Goal: Task Accomplishment & Management: Complete application form

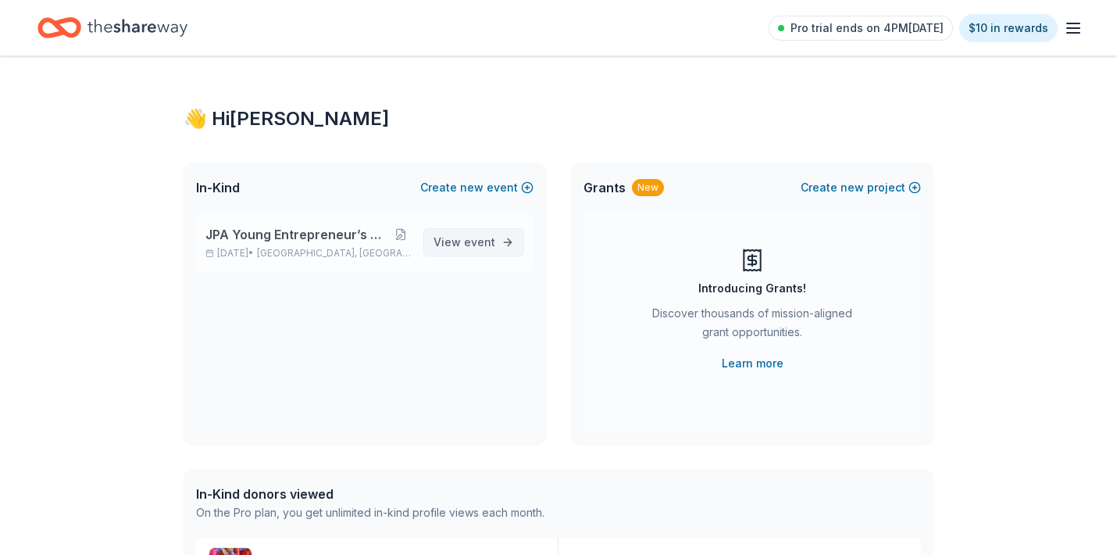
click at [461, 245] on span "View event" at bounding box center [465, 242] width 62 height 19
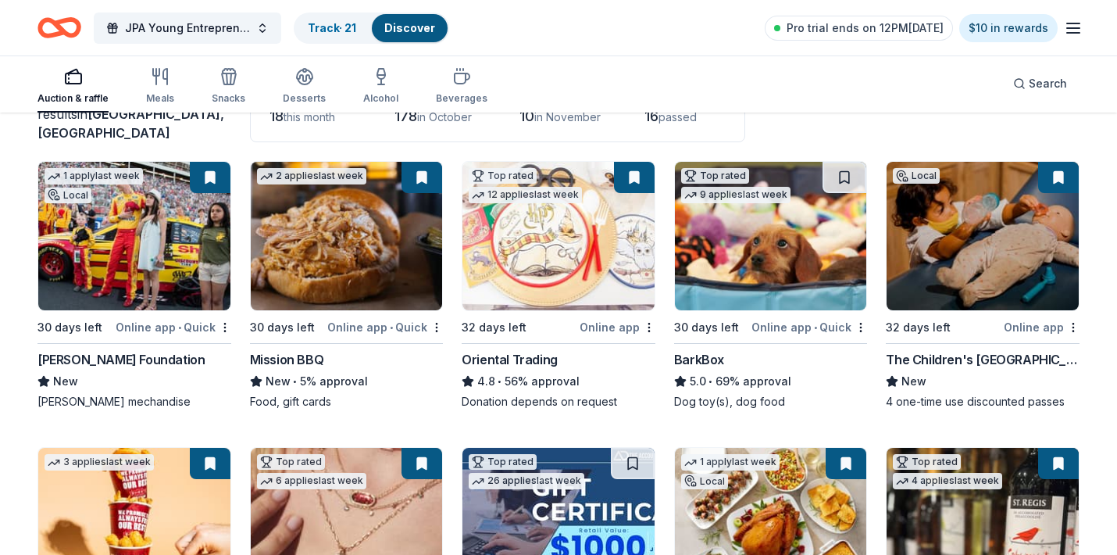
scroll to position [132, 0]
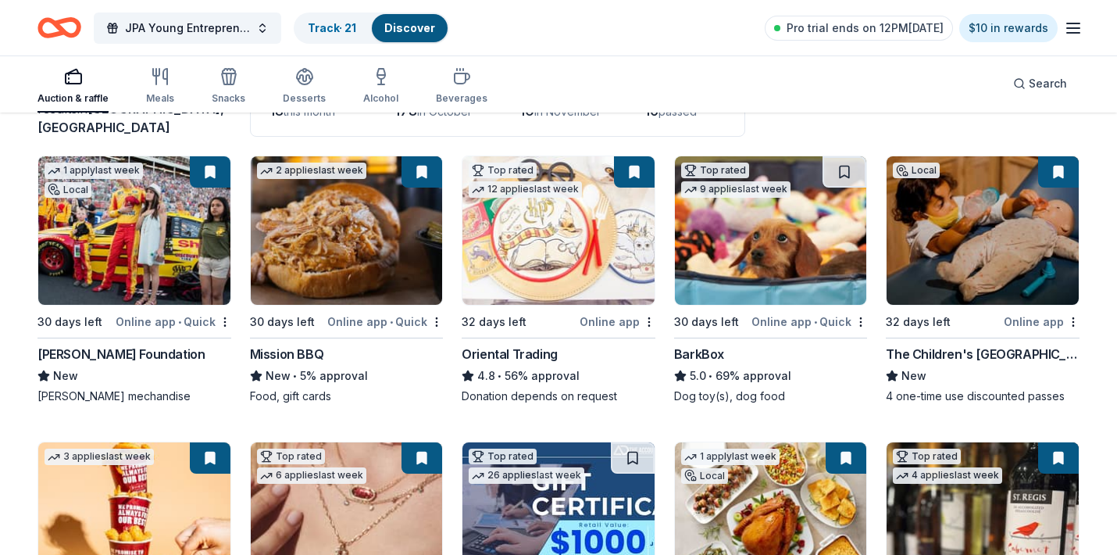
click at [363, 322] on div "Online app • Quick" at bounding box center [385, 322] width 116 height 20
click at [620, 321] on div "Online app" at bounding box center [618, 322] width 76 height 20
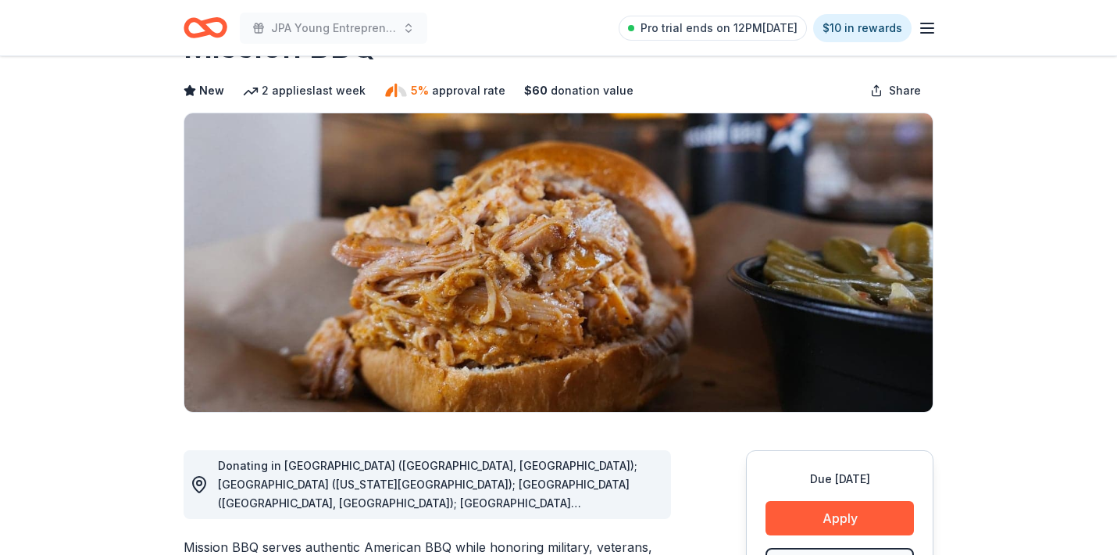
scroll to position [16, 0]
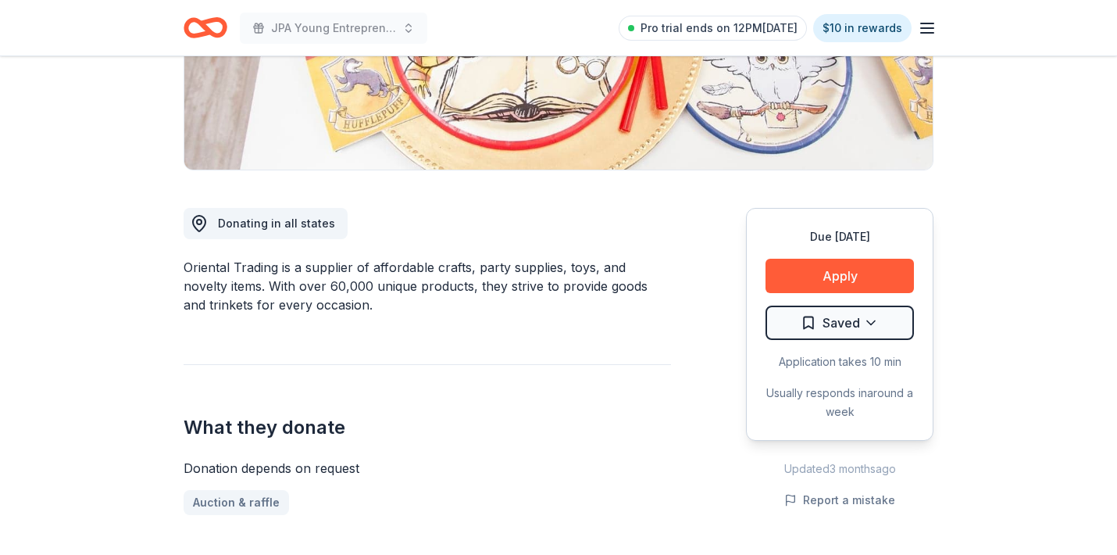
scroll to position [317, 0]
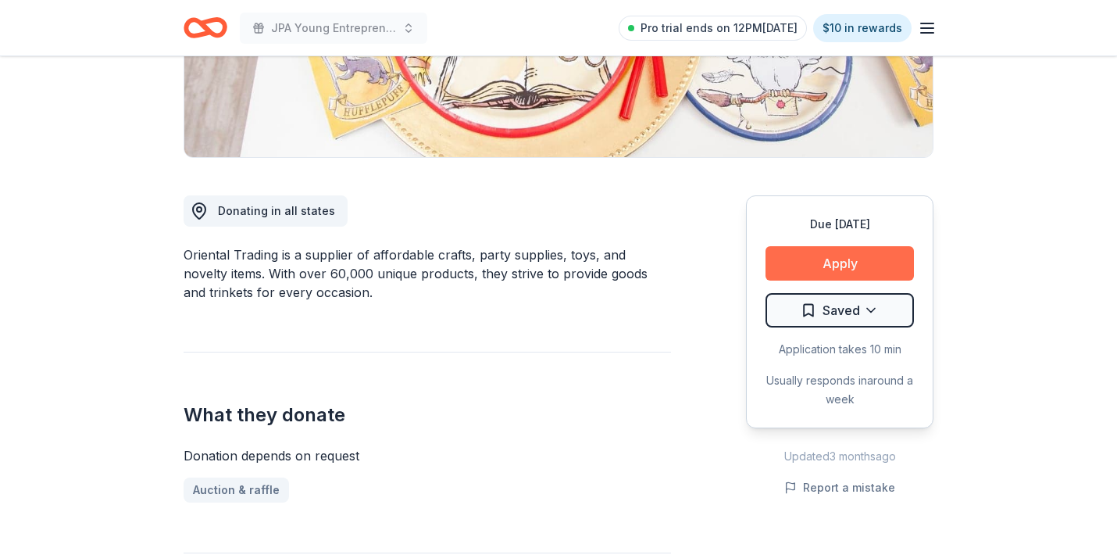
click at [866, 255] on button "Apply" at bounding box center [840, 263] width 148 height 34
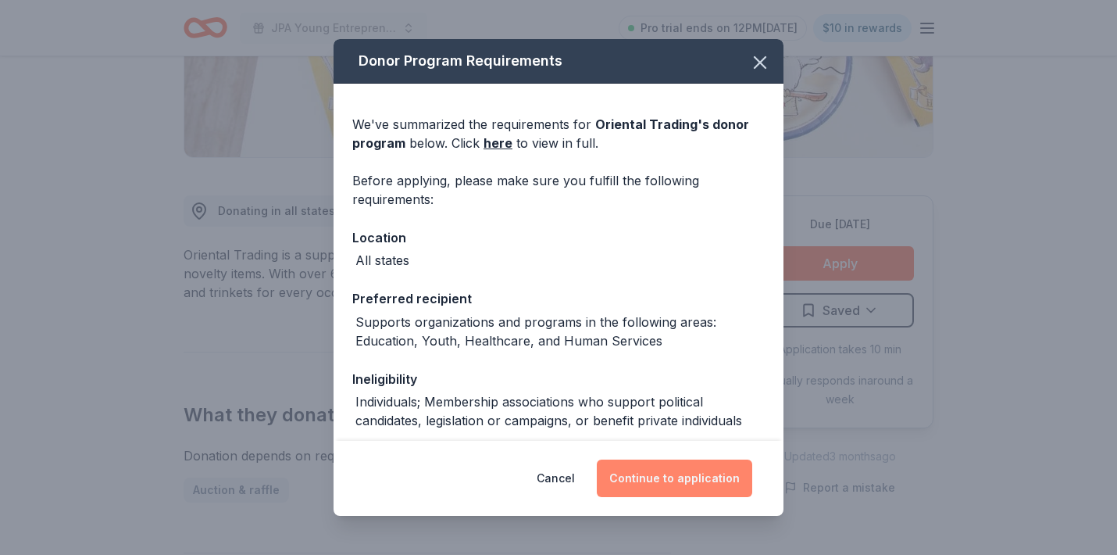
click at [682, 479] on button "Continue to application" at bounding box center [674, 478] width 155 height 38
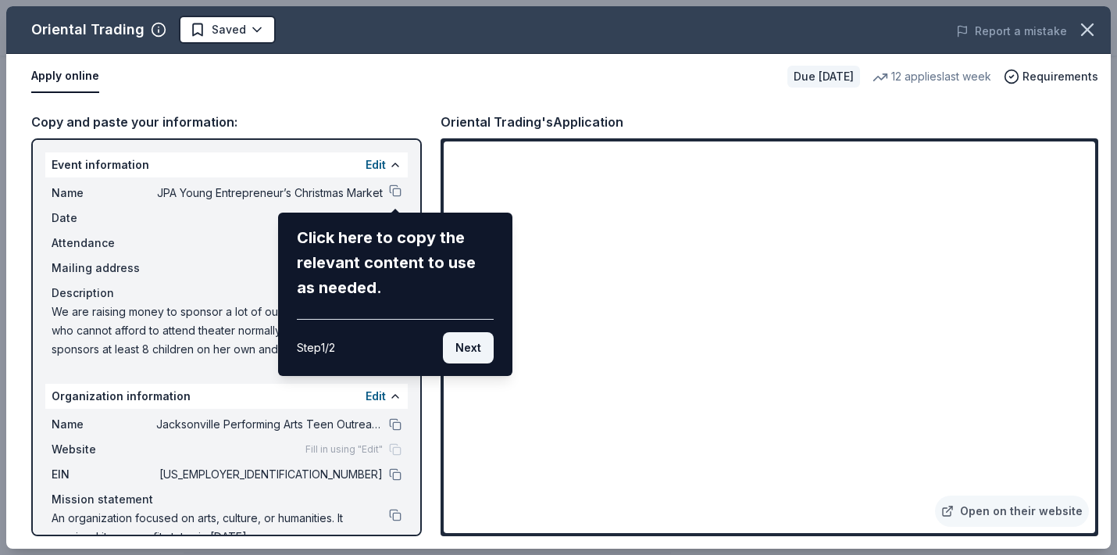
click at [477, 351] on button "Next" at bounding box center [468, 347] width 51 height 31
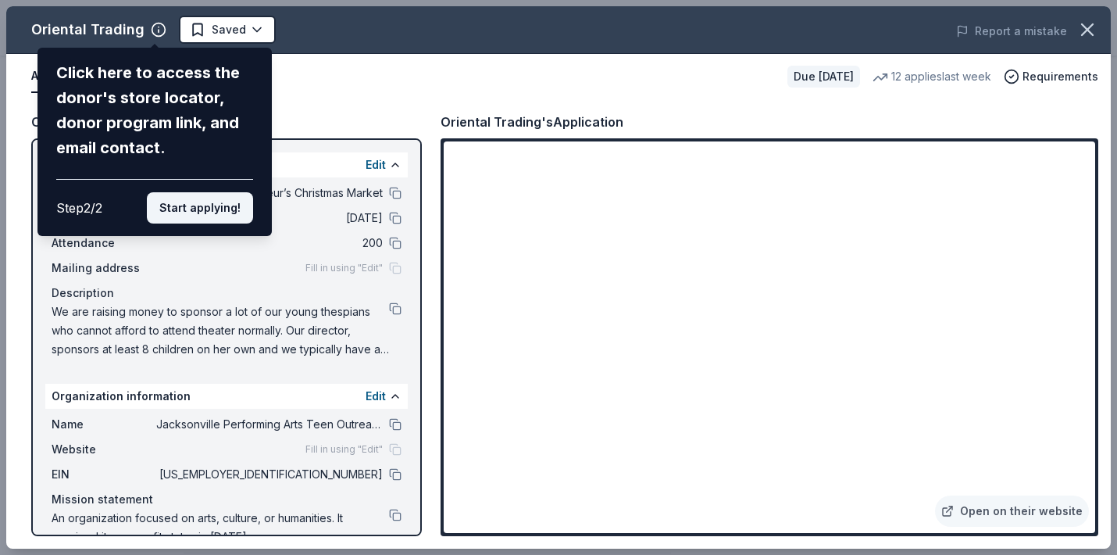
click at [219, 192] on button "Start applying!" at bounding box center [200, 207] width 106 height 31
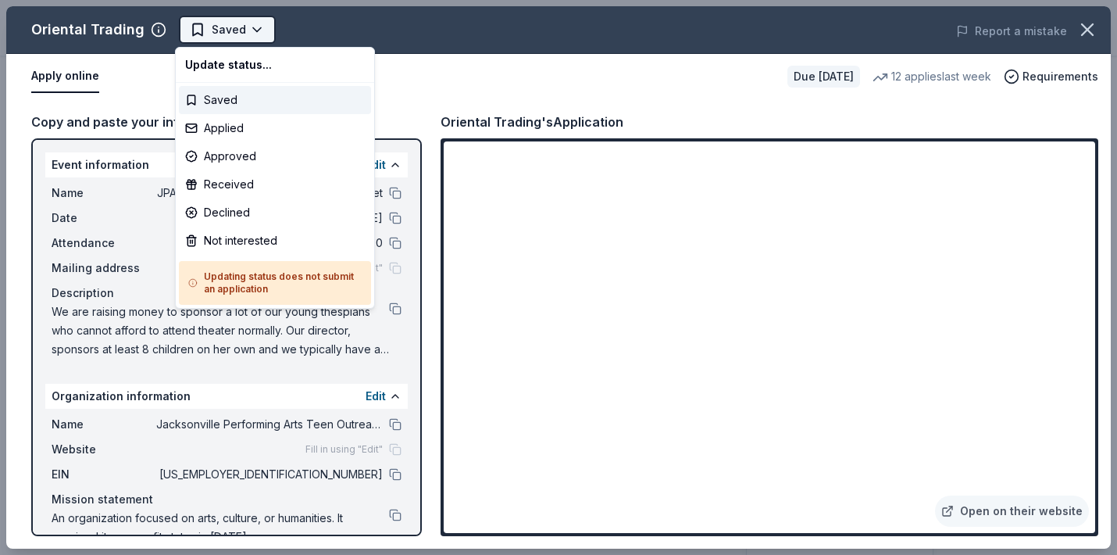
scroll to position [0, 0]
click at [249, 27] on body "JPA Young Entrepreneur’s Christmas Market Saved Apply Due in 32 days Share Orie…" at bounding box center [558, 277] width 1117 height 555
click at [226, 127] on div "Applied" at bounding box center [275, 128] width 192 height 28
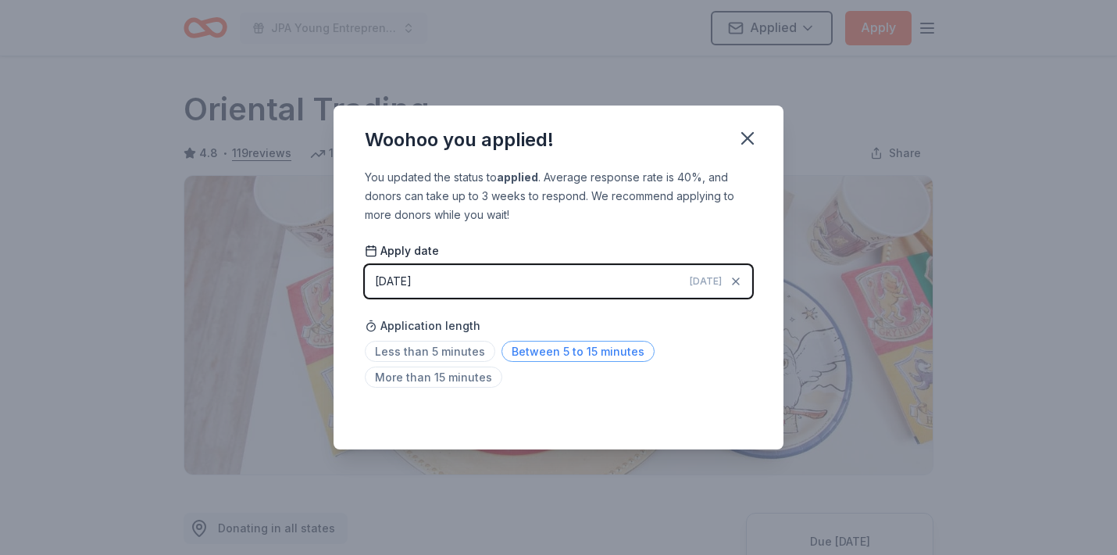
click at [528, 348] on span "Between 5 to 15 minutes" at bounding box center [578, 351] width 153 height 21
click at [748, 140] on icon "button" at bounding box center [748, 138] width 22 height 22
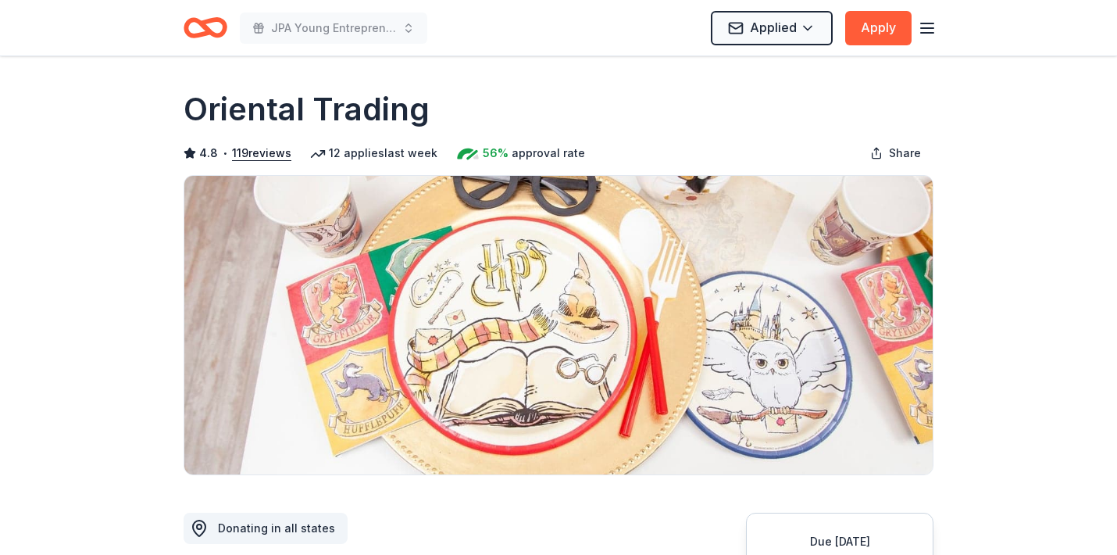
click at [216, 28] on icon "Home" at bounding box center [206, 27] width 44 height 37
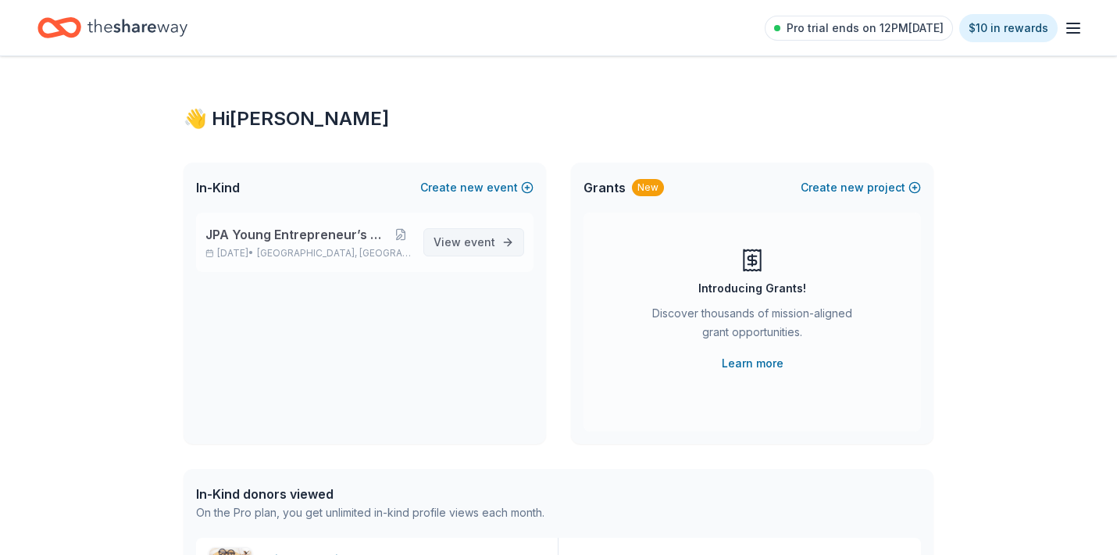
click at [472, 237] on span "event" at bounding box center [479, 241] width 31 height 13
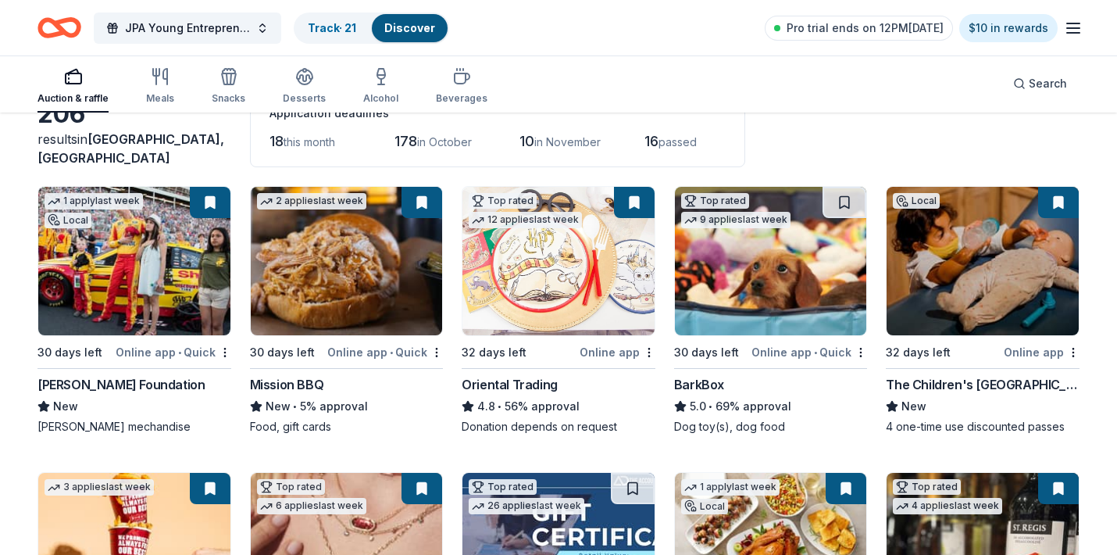
scroll to position [120, 0]
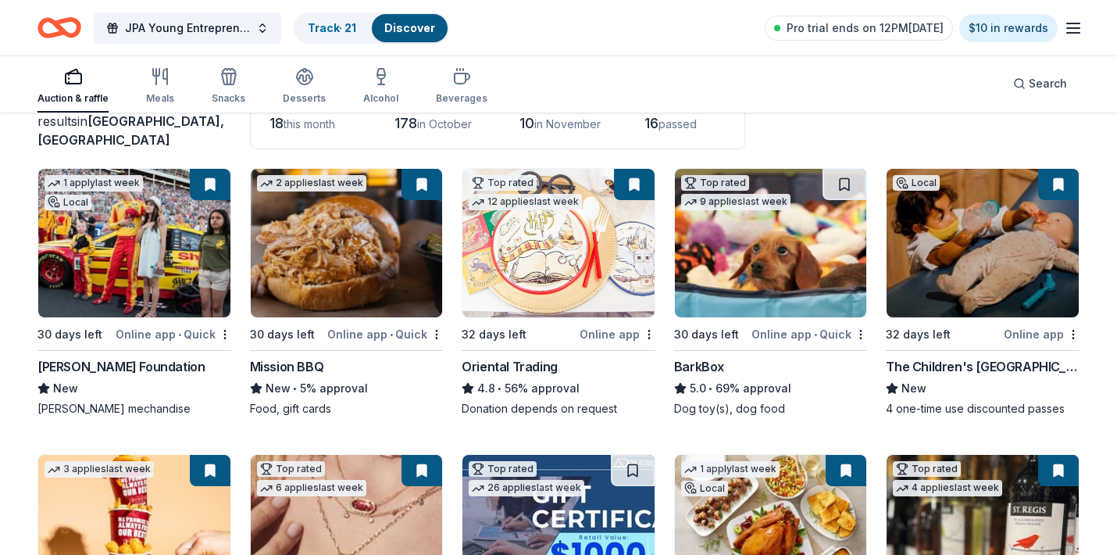
click at [1034, 330] on div "Online app" at bounding box center [1042, 334] width 76 height 20
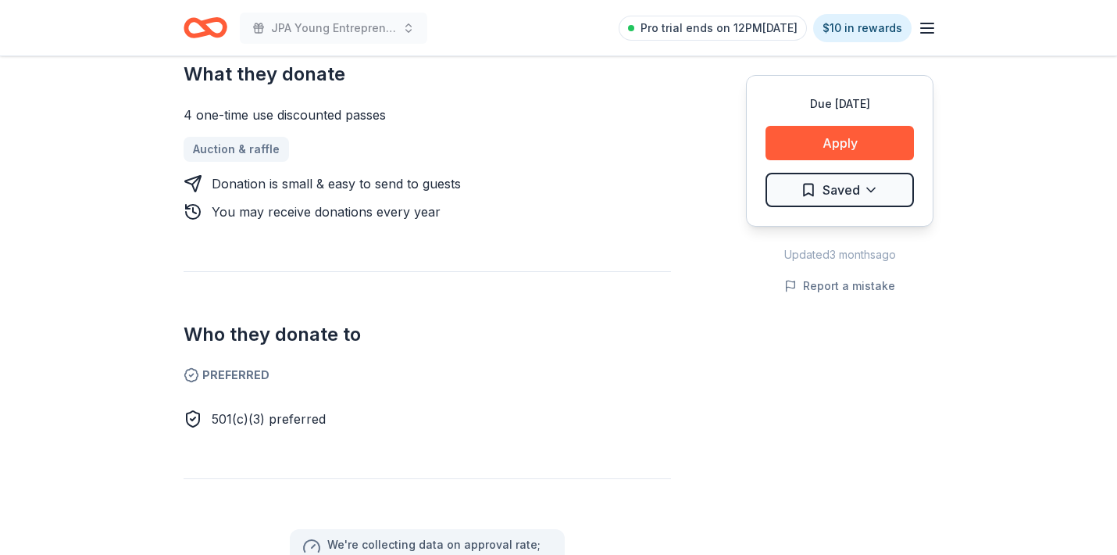
scroll to position [692, 0]
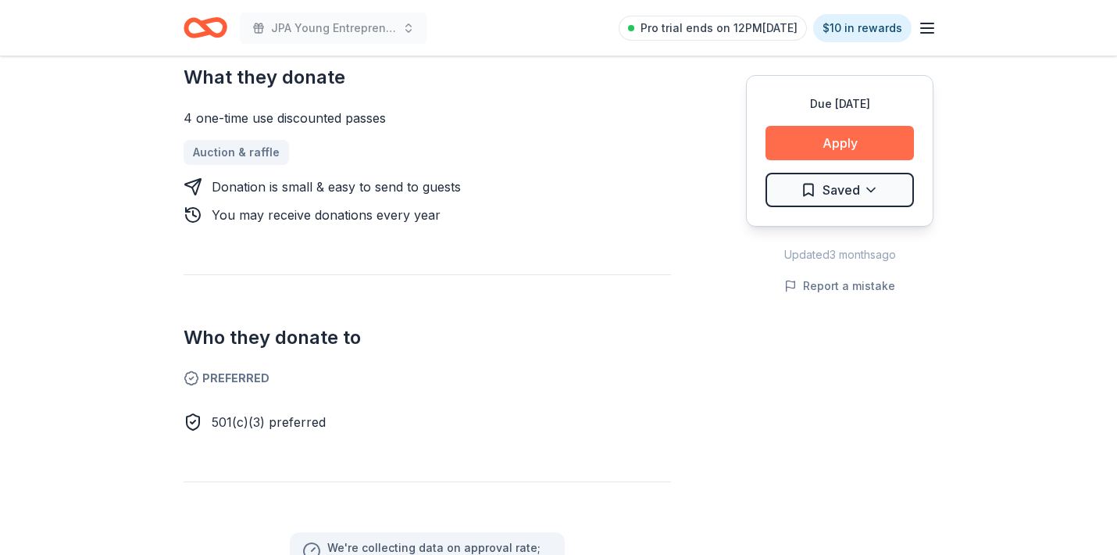
click at [839, 141] on button "Apply" at bounding box center [840, 143] width 148 height 34
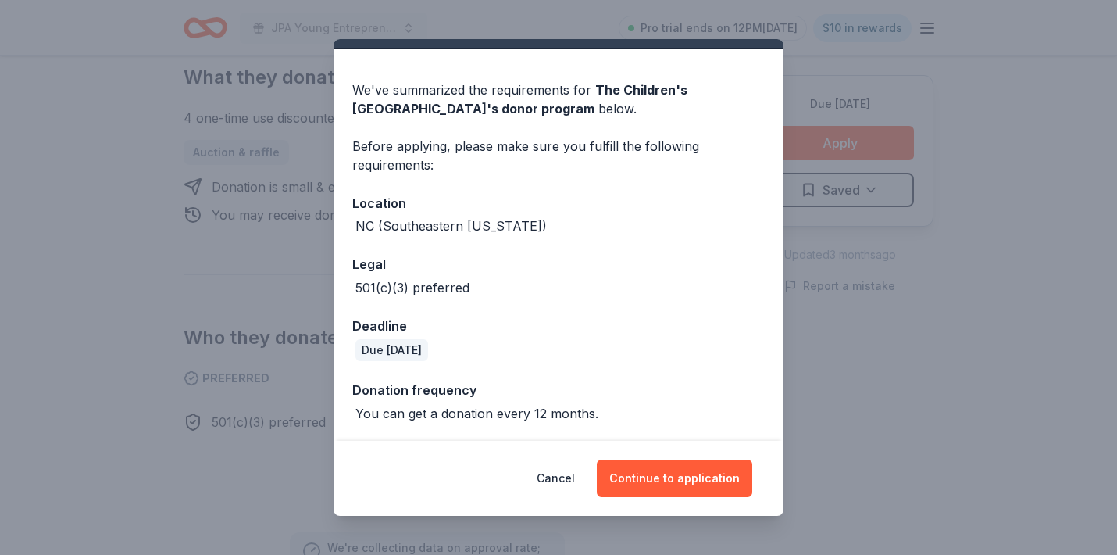
scroll to position [34, 0]
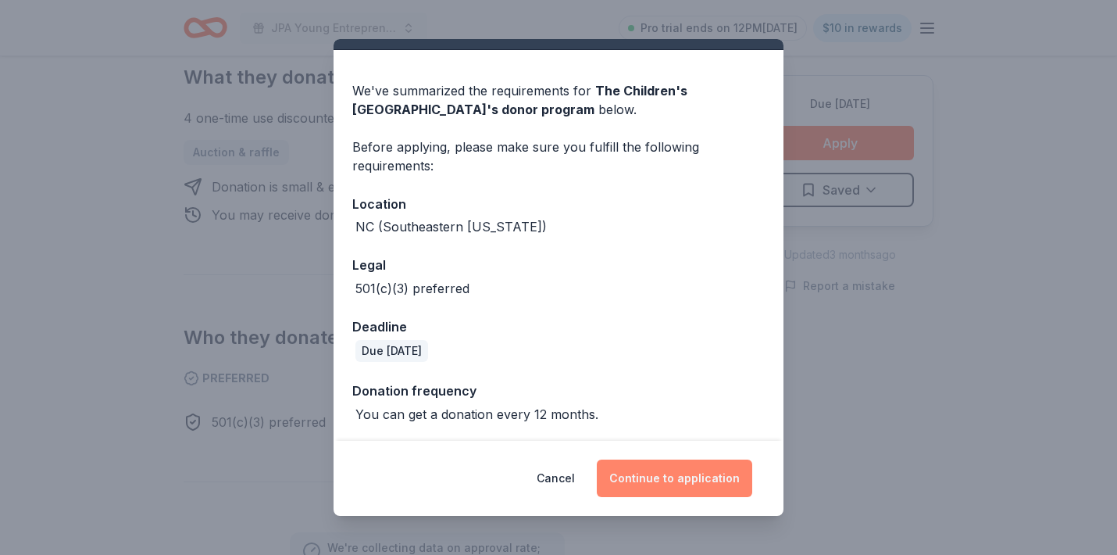
click at [695, 483] on button "Continue to application" at bounding box center [674, 478] width 155 height 38
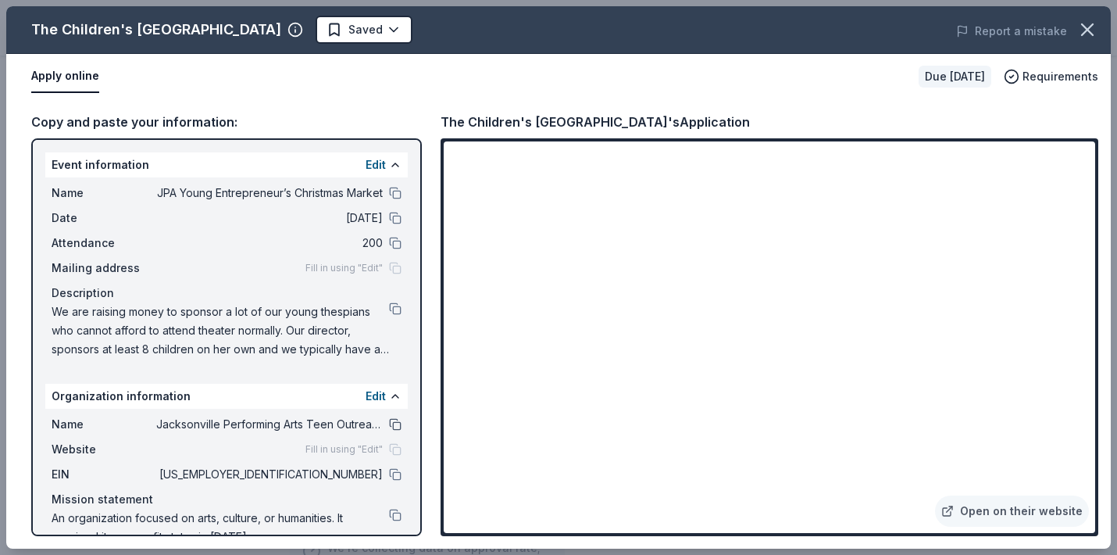
click at [395, 425] on button at bounding box center [395, 424] width 13 height 13
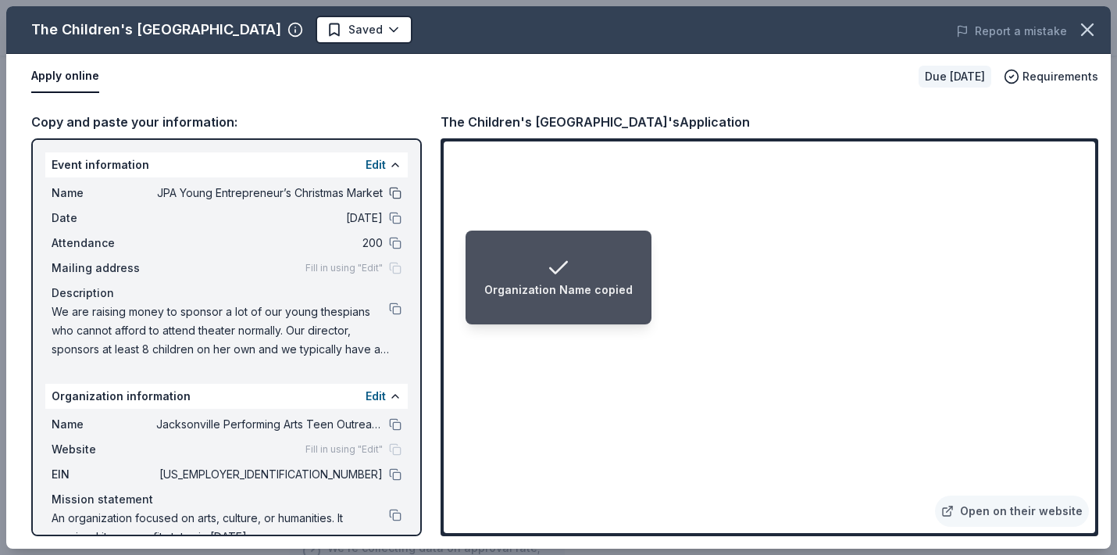
click at [396, 195] on button at bounding box center [395, 193] width 13 height 13
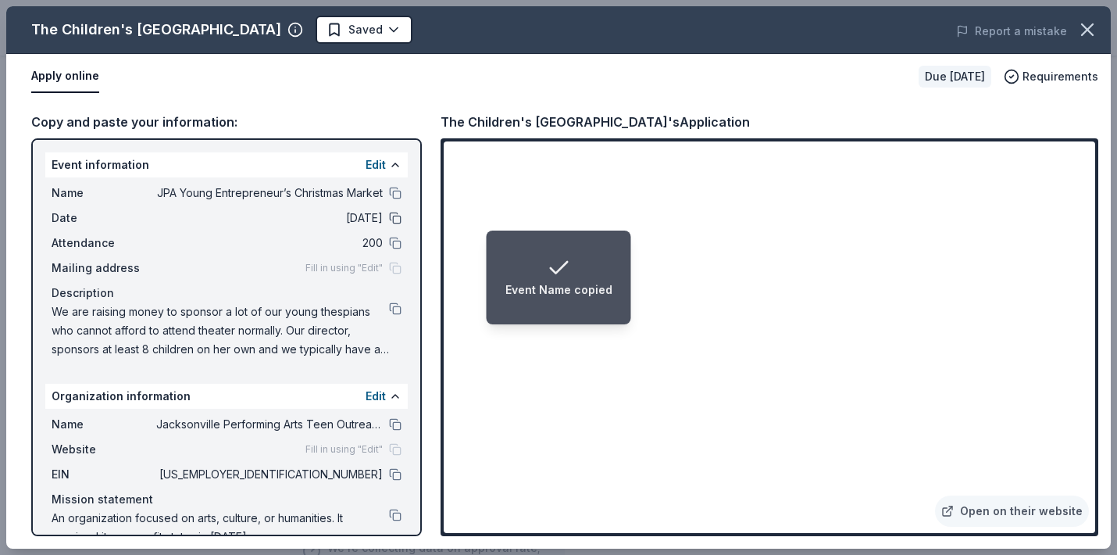
click at [394, 217] on button at bounding box center [395, 218] width 13 height 13
click at [395, 473] on button at bounding box center [395, 474] width 13 height 13
click at [324, 316] on span "We are raising money to sponsor a lot of our young thespians who cannot afford …" at bounding box center [221, 330] width 338 height 56
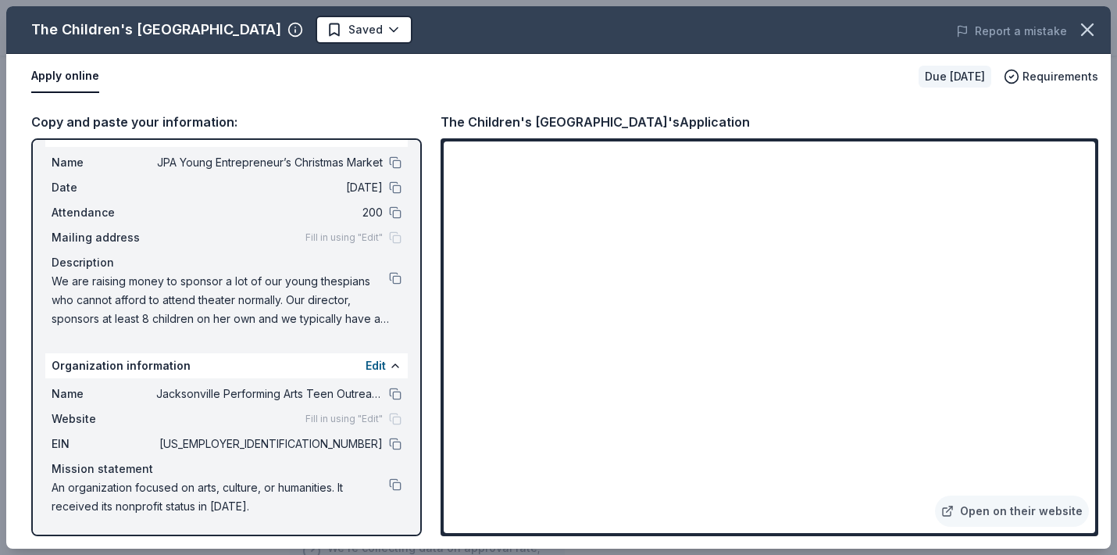
scroll to position [30, 0]
click at [395, 272] on button at bounding box center [395, 278] width 13 height 13
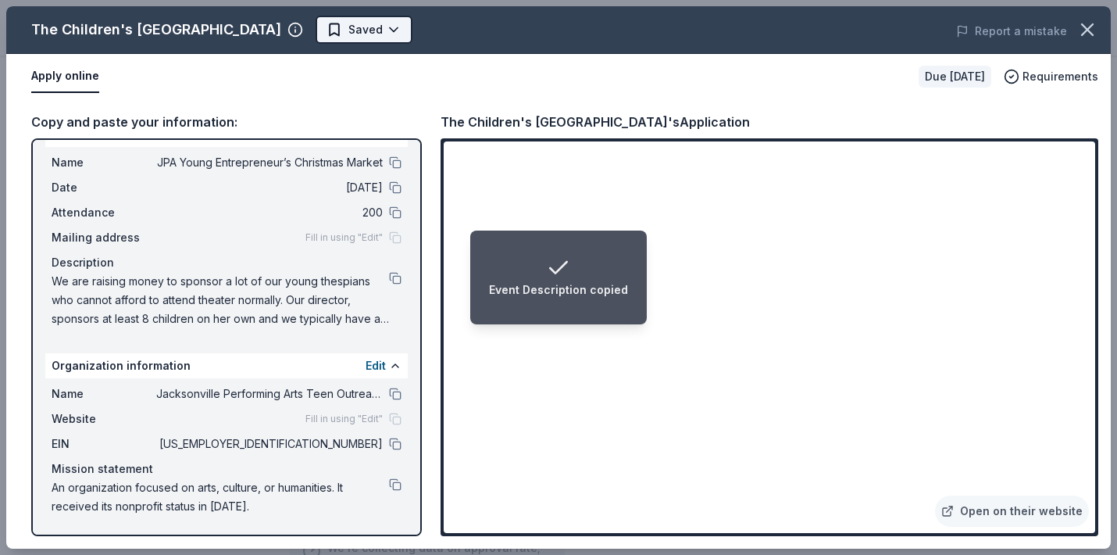
scroll to position [0, 0]
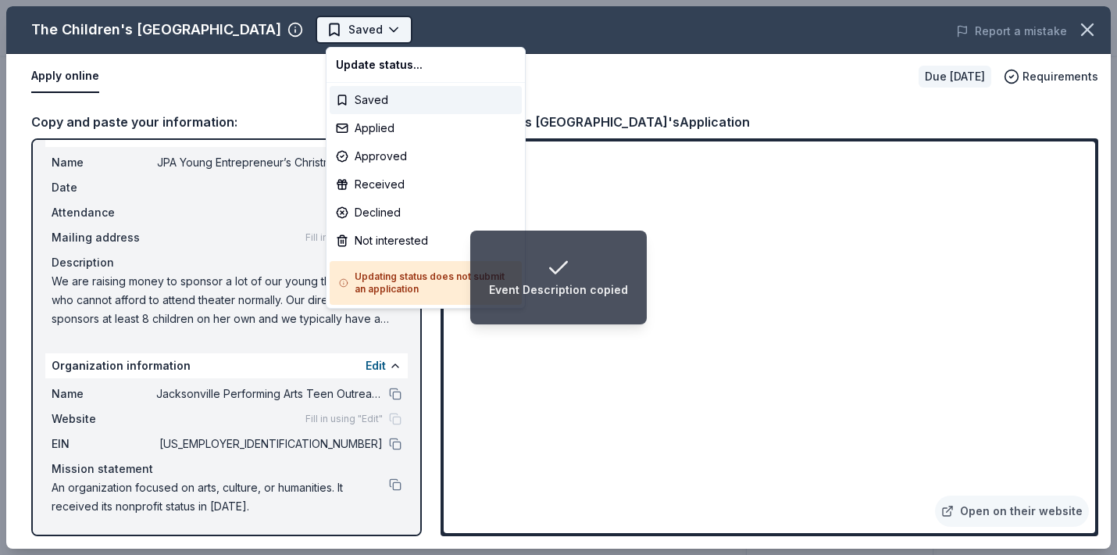
click at [395, 31] on body "Event Description copied JPA Young Entrepreneur’s Christmas Market Saved Apply …" at bounding box center [558, 277] width 1117 height 555
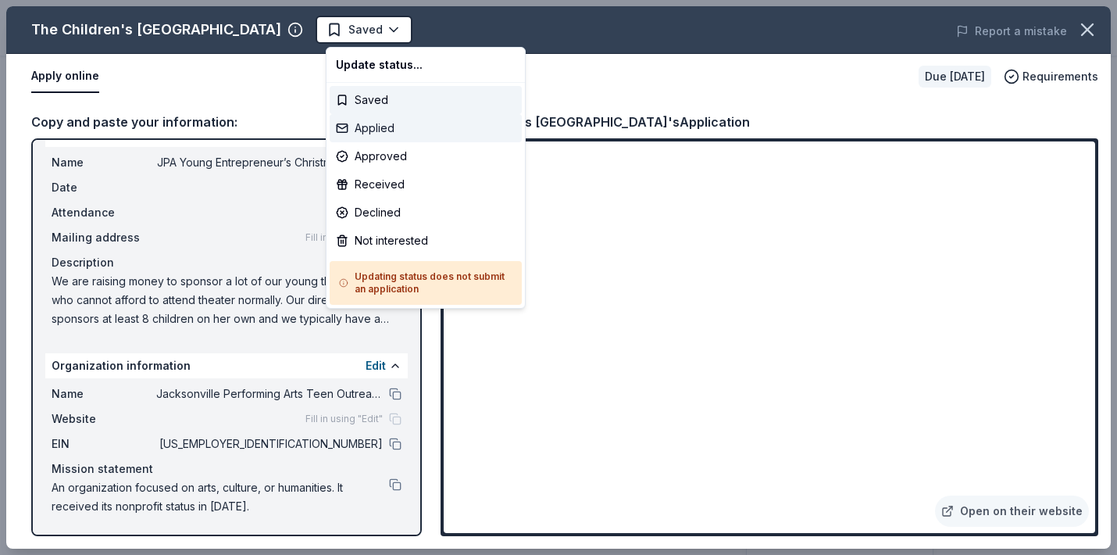
click at [377, 121] on div "Applied" at bounding box center [426, 128] width 192 height 28
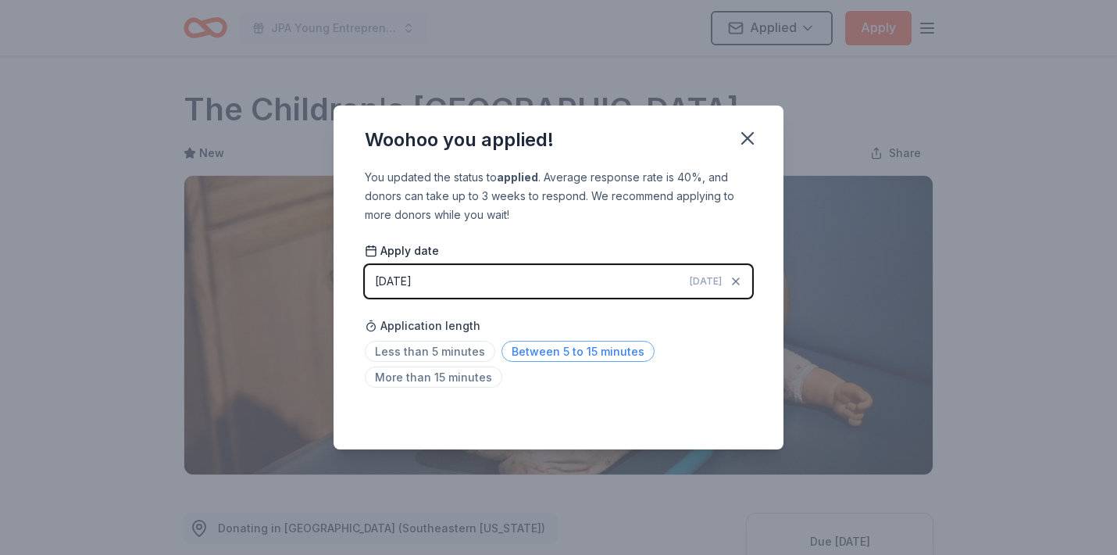
click at [520, 348] on span "Between 5 to 15 minutes" at bounding box center [578, 351] width 153 height 21
click at [753, 140] on icon "button" at bounding box center [748, 138] width 22 height 22
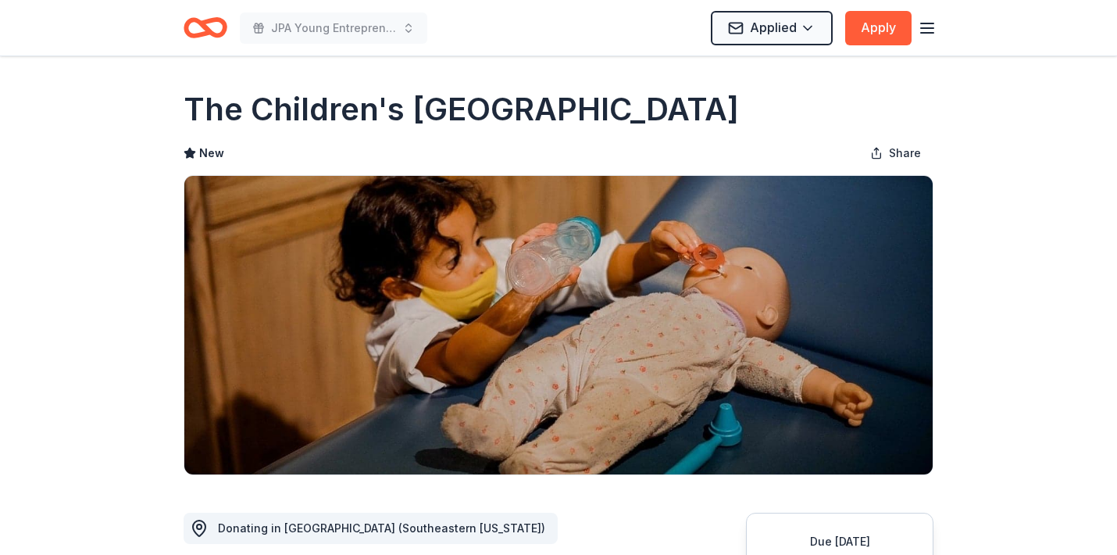
click at [213, 30] on icon "Home" at bounding box center [206, 27] width 44 height 37
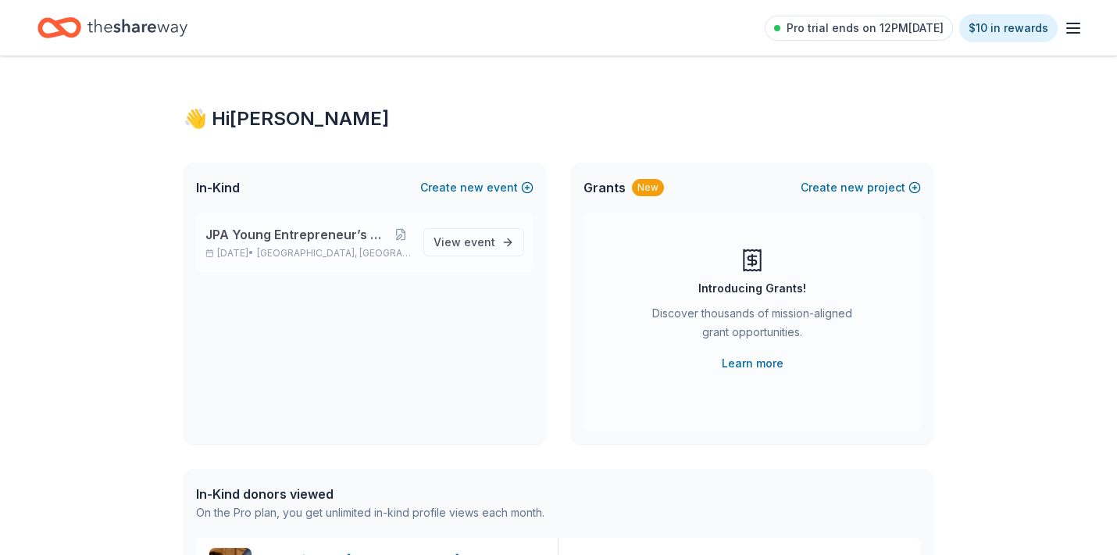
click at [340, 234] on span "JPA Young Entrepreneur’s Christmas Market" at bounding box center [297, 234] width 184 height 19
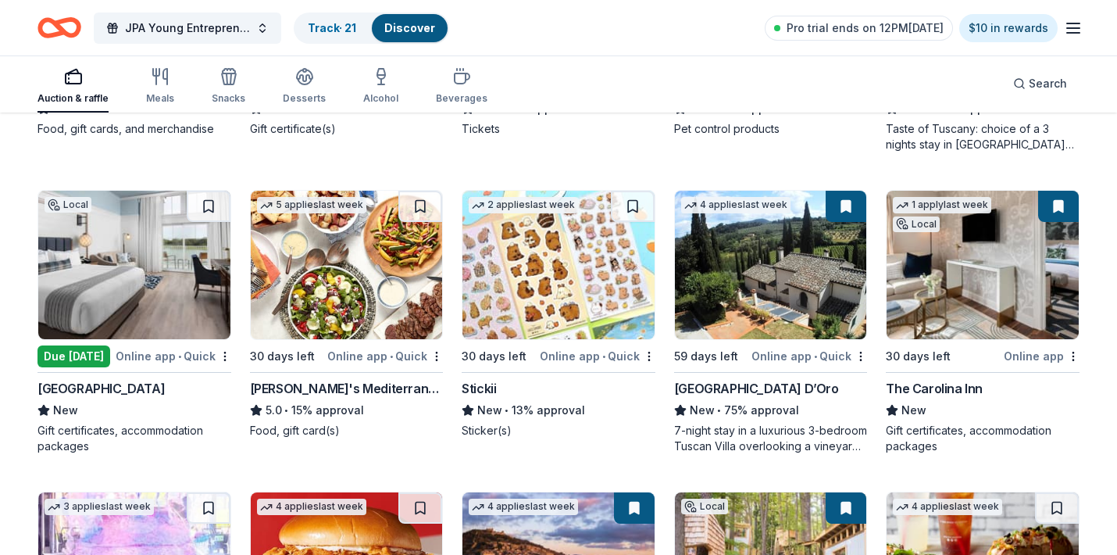
scroll to position [1291, 0]
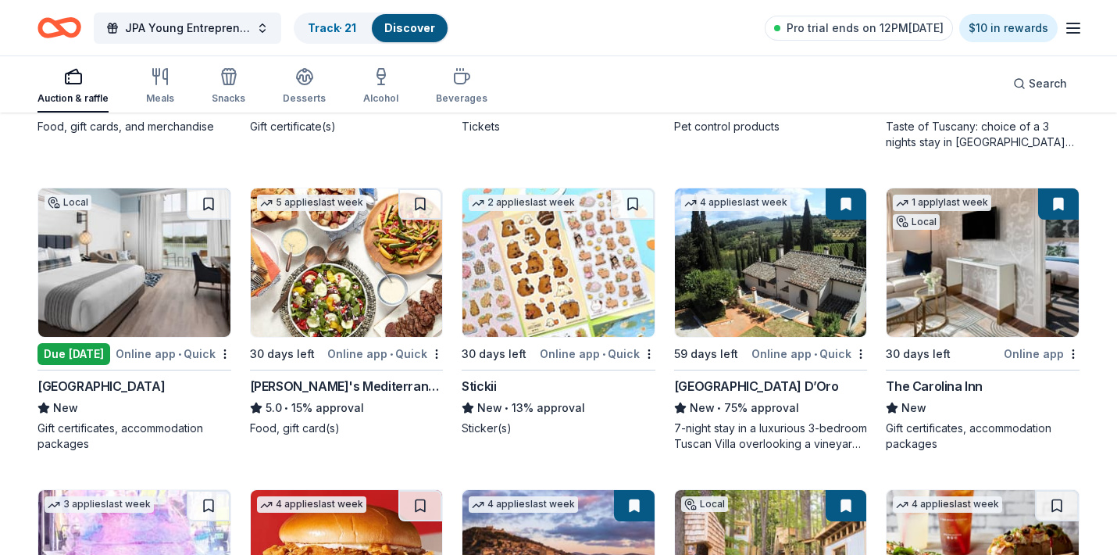
click at [943, 384] on div "The Carolina Inn" at bounding box center [934, 386] width 97 height 19
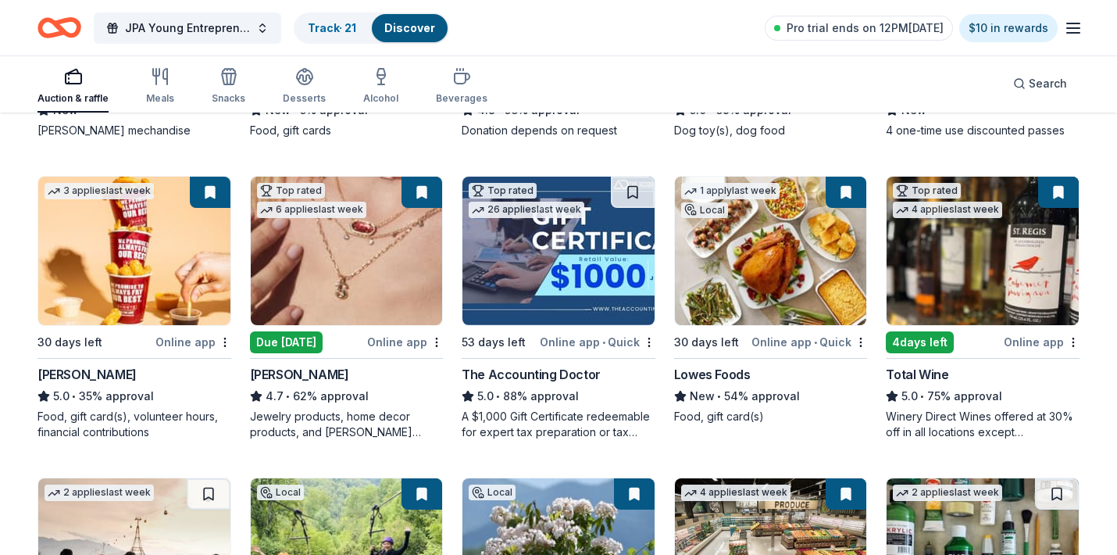
scroll to position [409, 0]
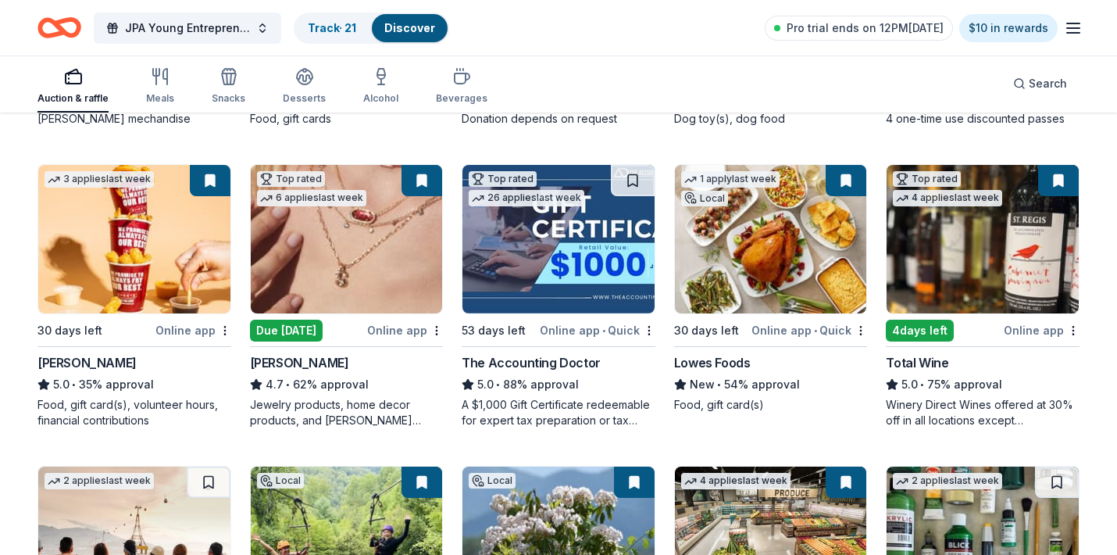
click at [924, 363] on div "Total Wine" at bounding box center [917, 362] width 63 height 19
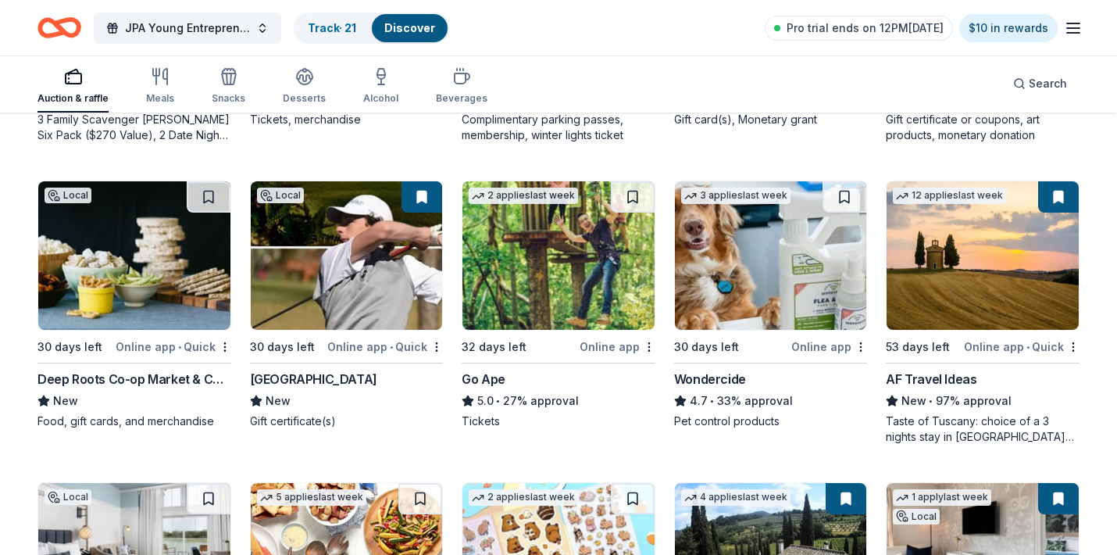
scroll to position [1005, 0]
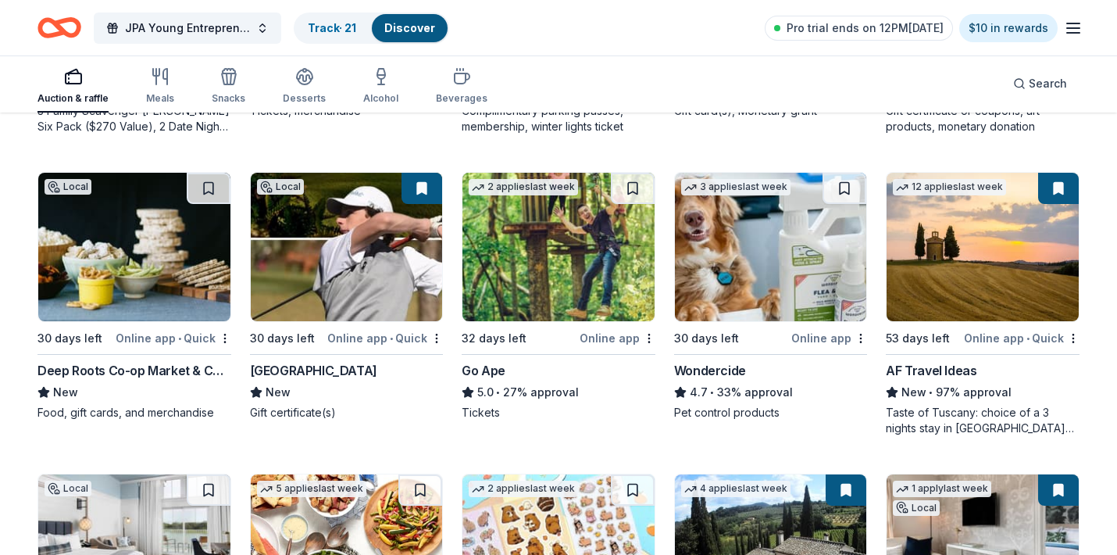
click at [489, 367] on div "Go Ape" at bounding box center [484, 370] width 44 height 19
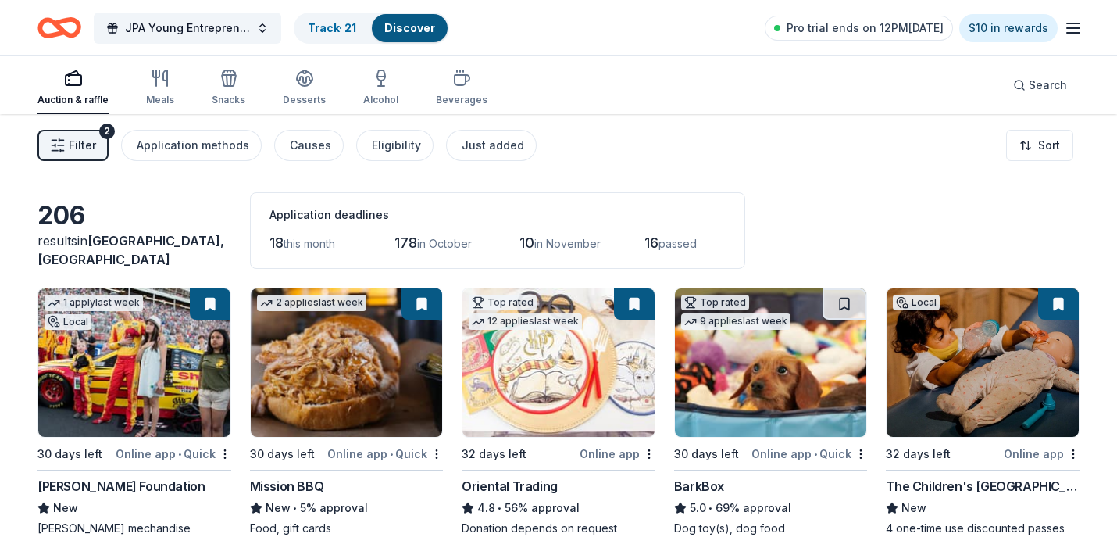
scroll to position [0, 0]
click at [459, 77] on icon "button" at bounding box center [462, 80] width 15 height 10
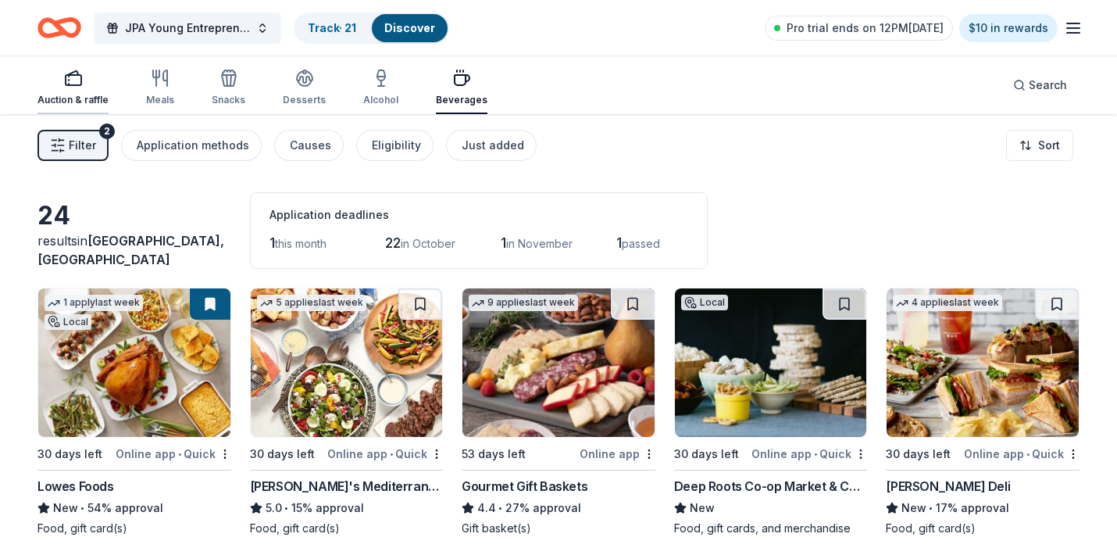
click at [67, 84] on rect "button" at bounding box center [74, 80] width 16 height 10
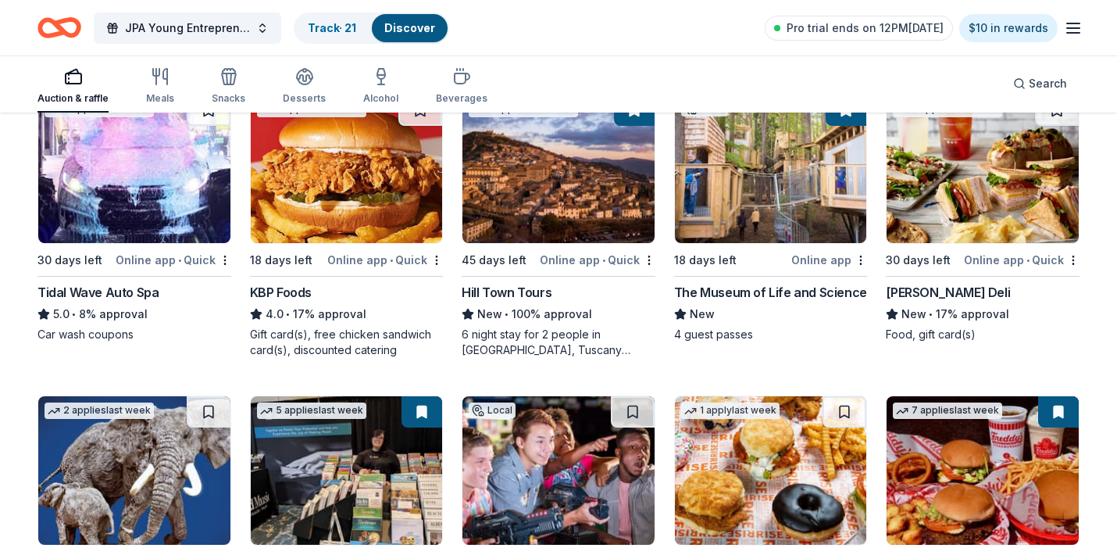
scroll to position [1688, 0]
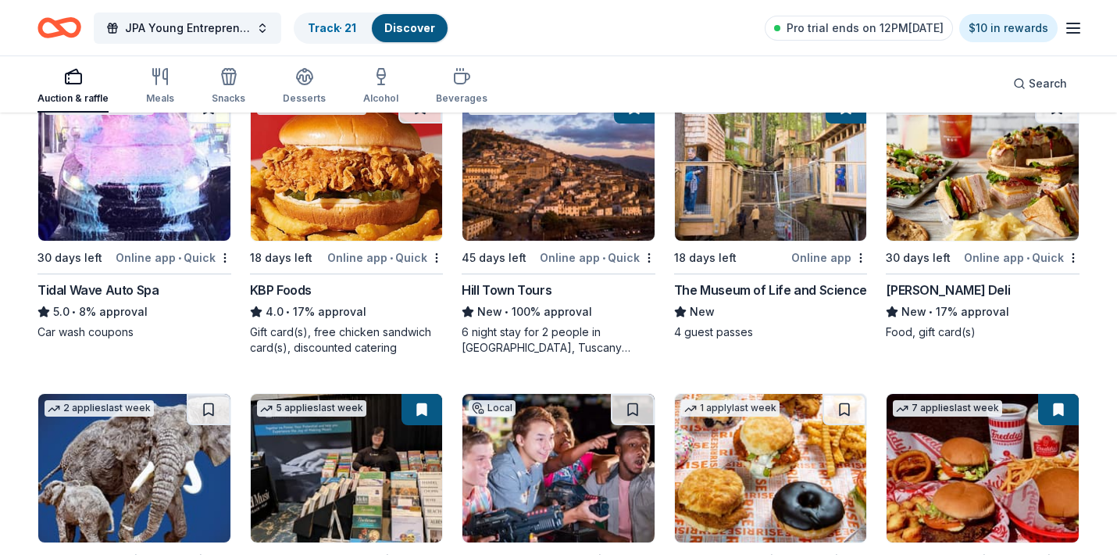
click at [740, 288] on div "The Museum of Life and Science" at bounding box center [770, 289] width 193 height 19
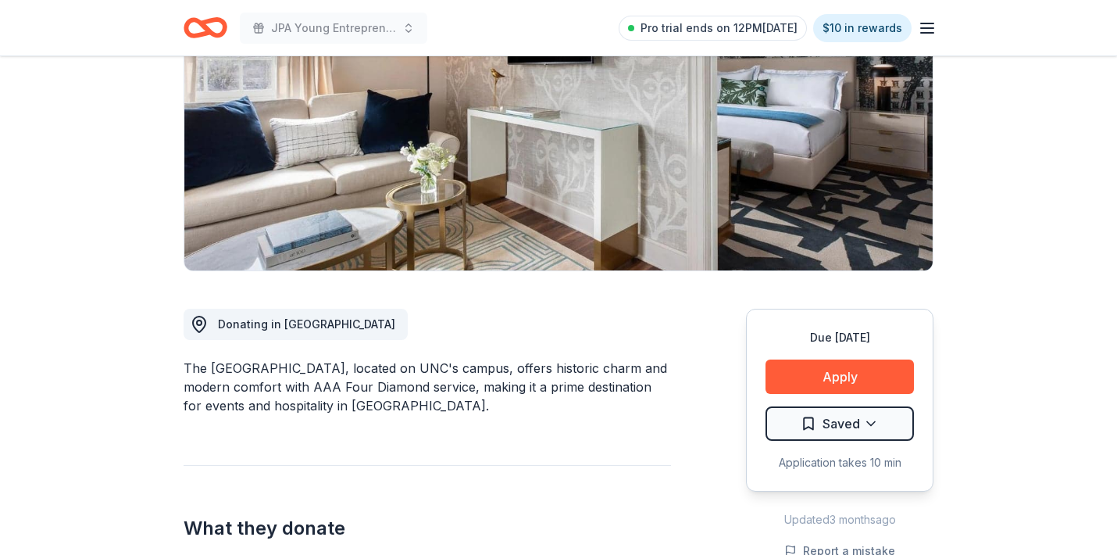
scroll to position [198, 0]
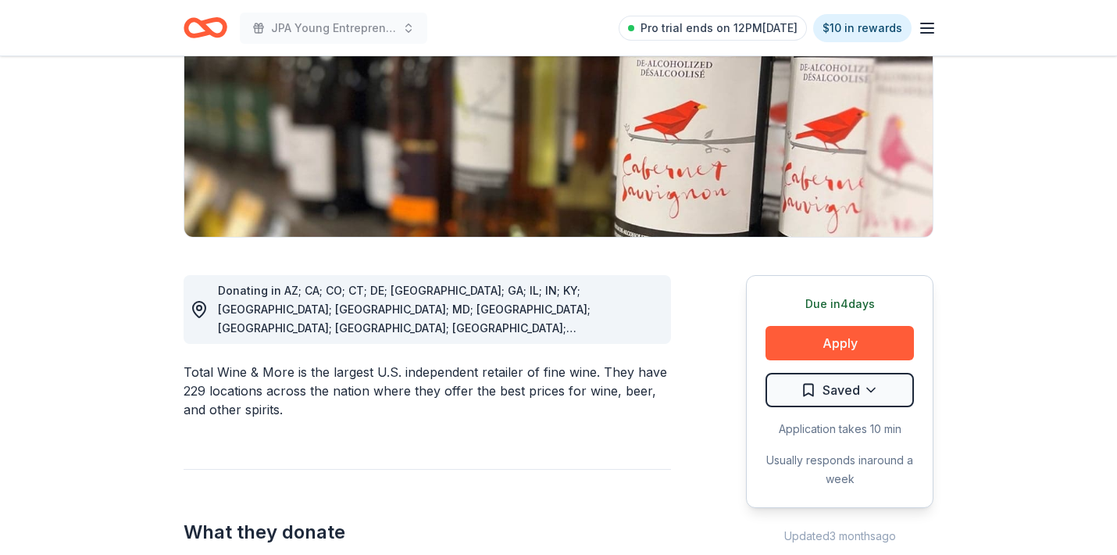
scroll to position [242, 0]
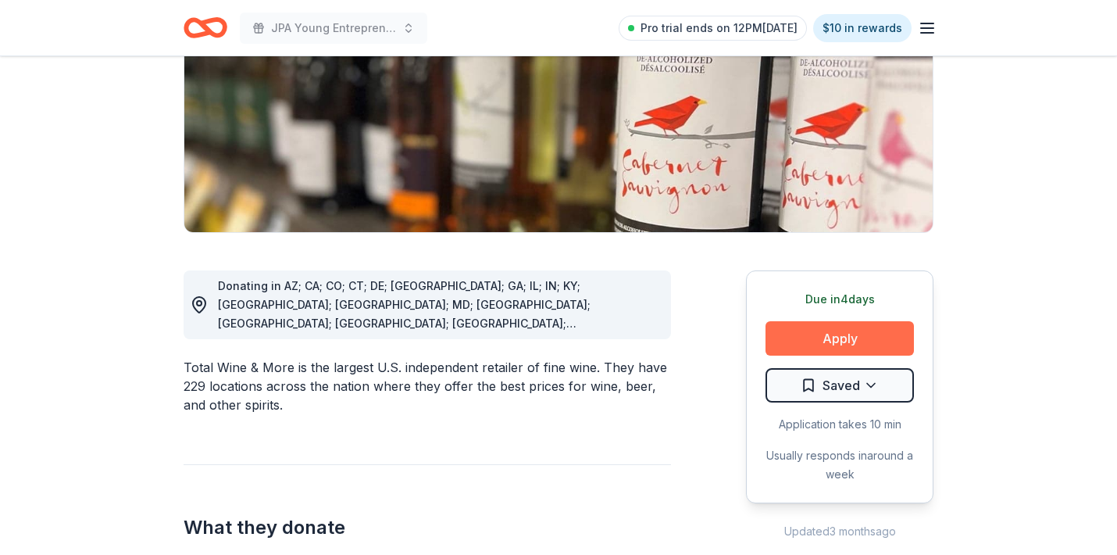
click at [851, 336] on button "Apply" at bounding box center [840, 338] width 148 height 34
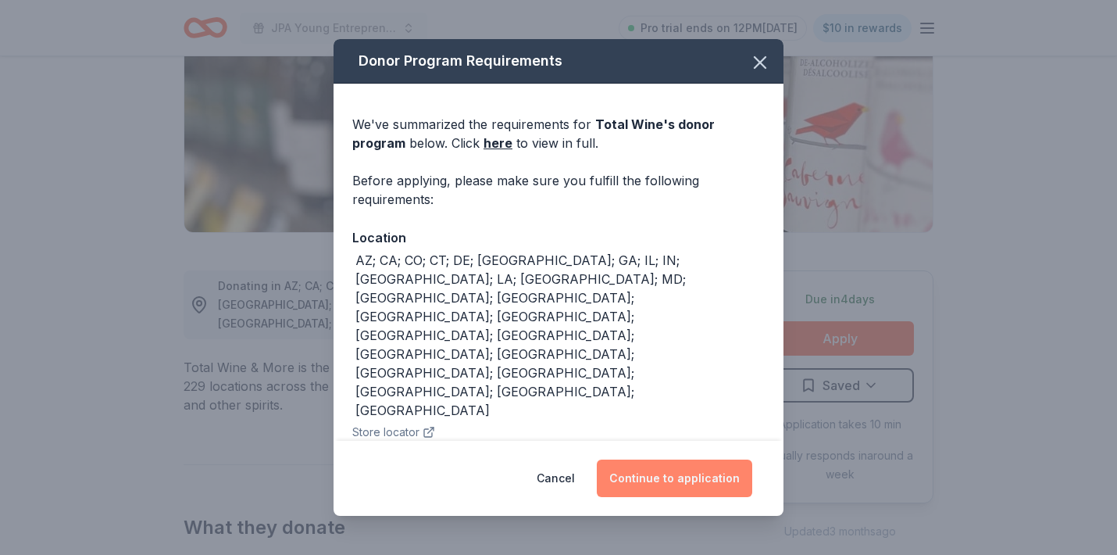
click at [675, 475] on button "Continue to application" at bounding box center [674, 478] width 155 height 38
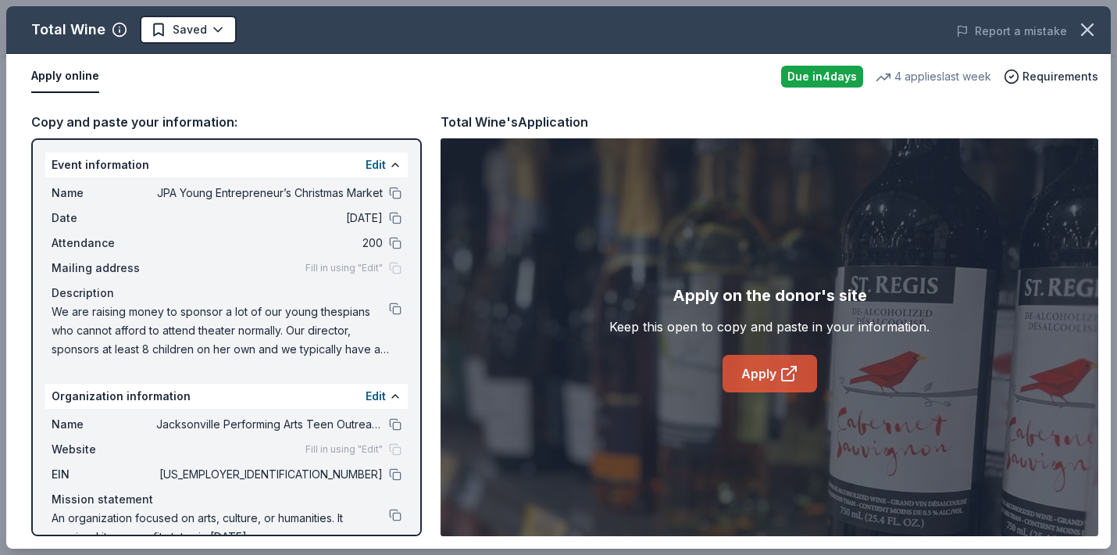
click at [761, 380] on link "Apply" at bounding box center [770, 374] width 95 height 38
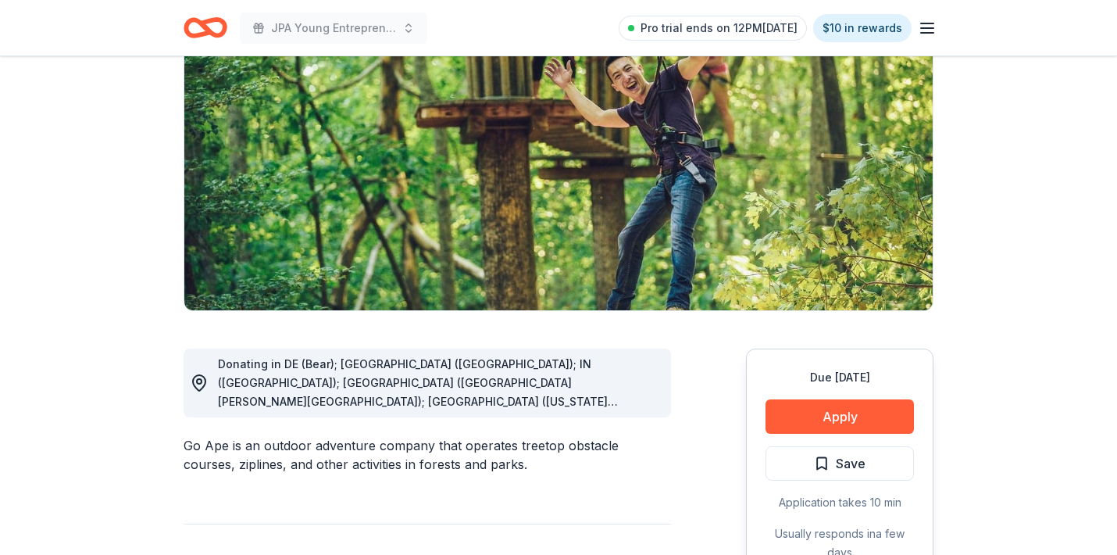
scroll to position [166, 0]
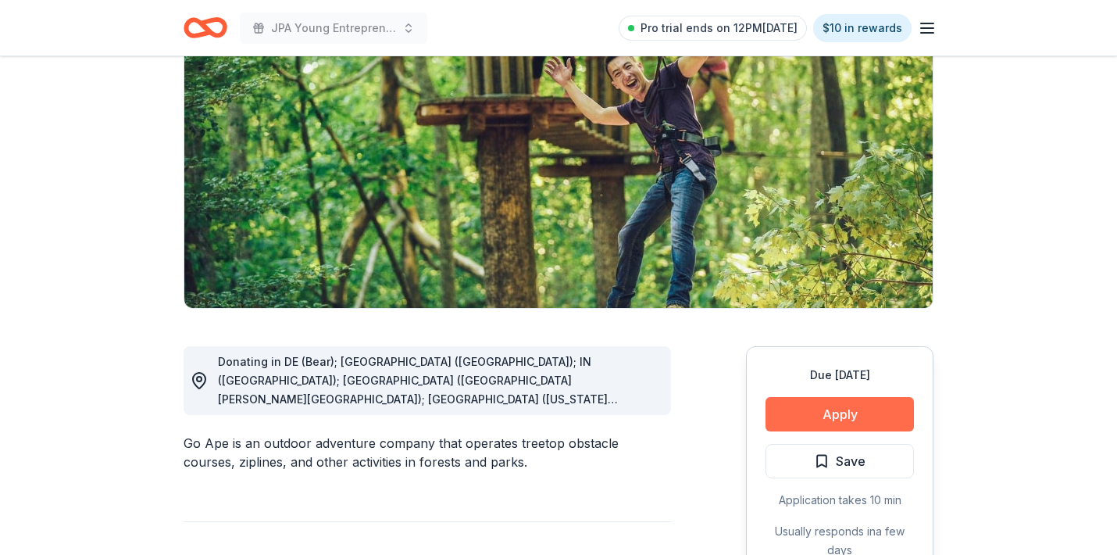
click at [831, 414] on button "Apply" at bounding box center [840, 414] width 148 height 34
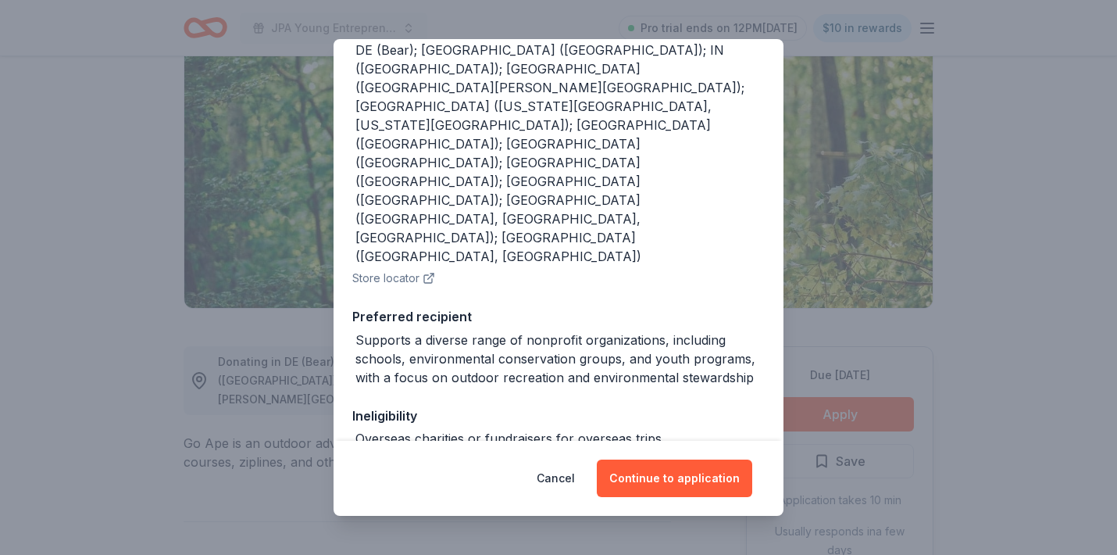
scroll to position [0, 0]
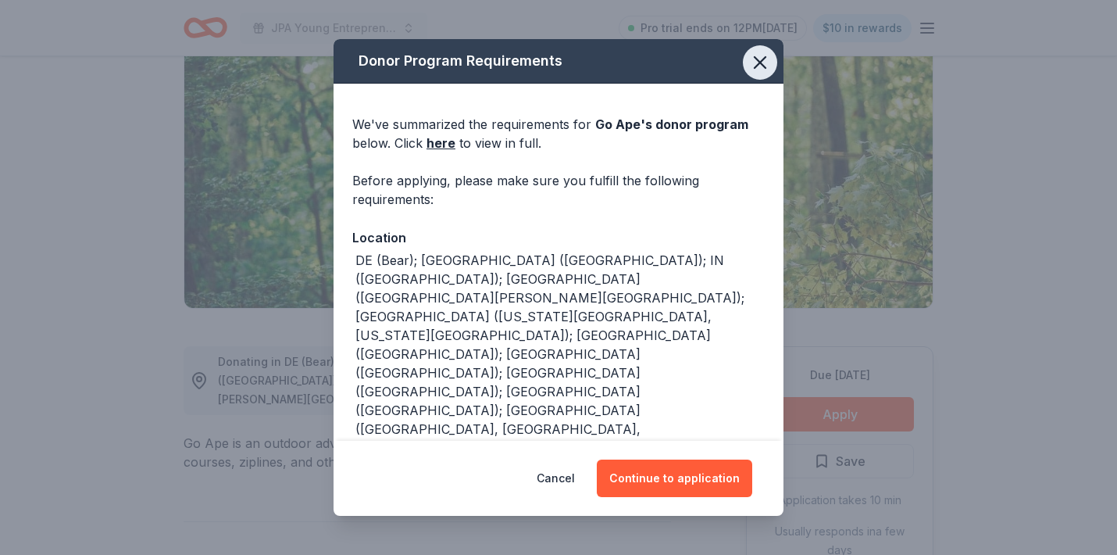
click at [762, 66] on icon "button" at bounding box center [760, 63] width 22 height 22
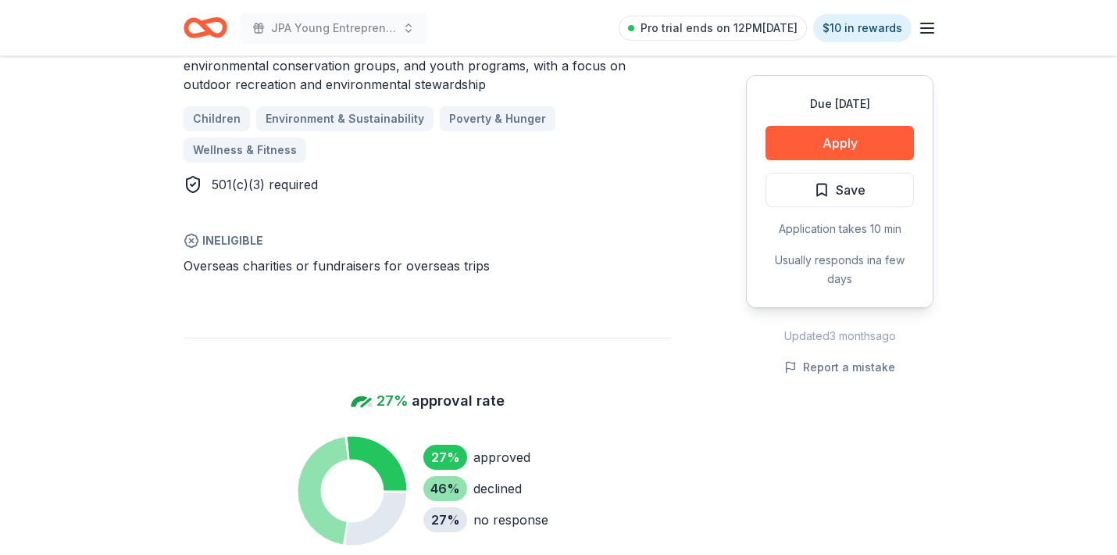
scroll to position [945, 0]
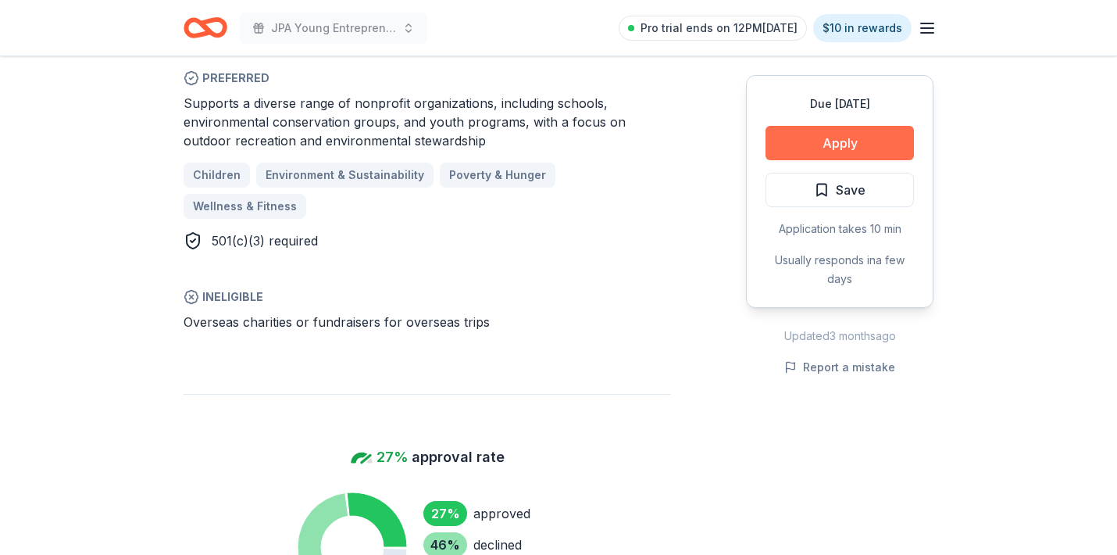
click at [842, 143] on button "Apply" at bounding box center [840, 143] width 148 height 34
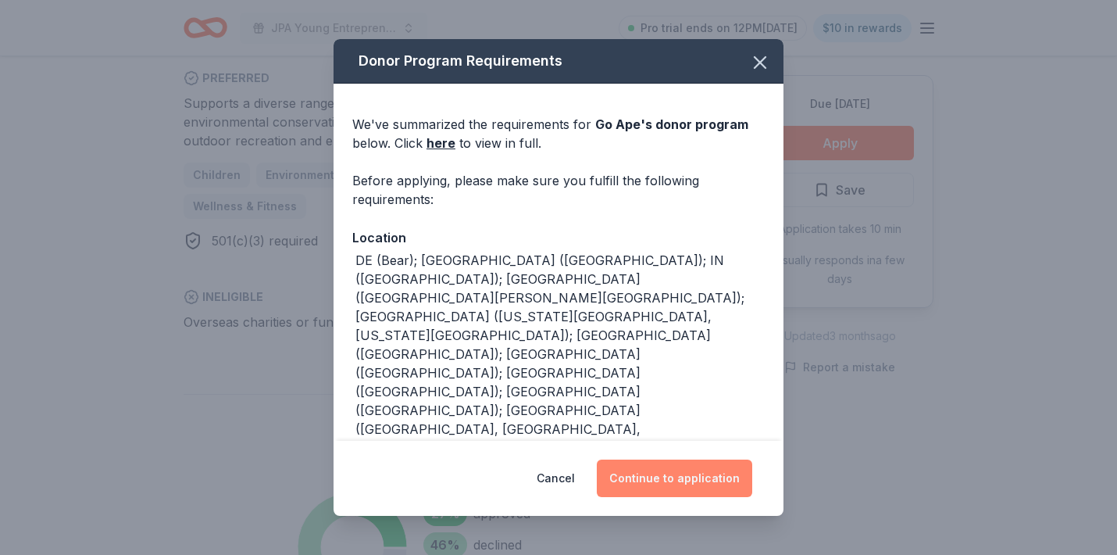
click at [705, 475] on button "Continue to application" at bounding box center [674, 478] width 155 height 38
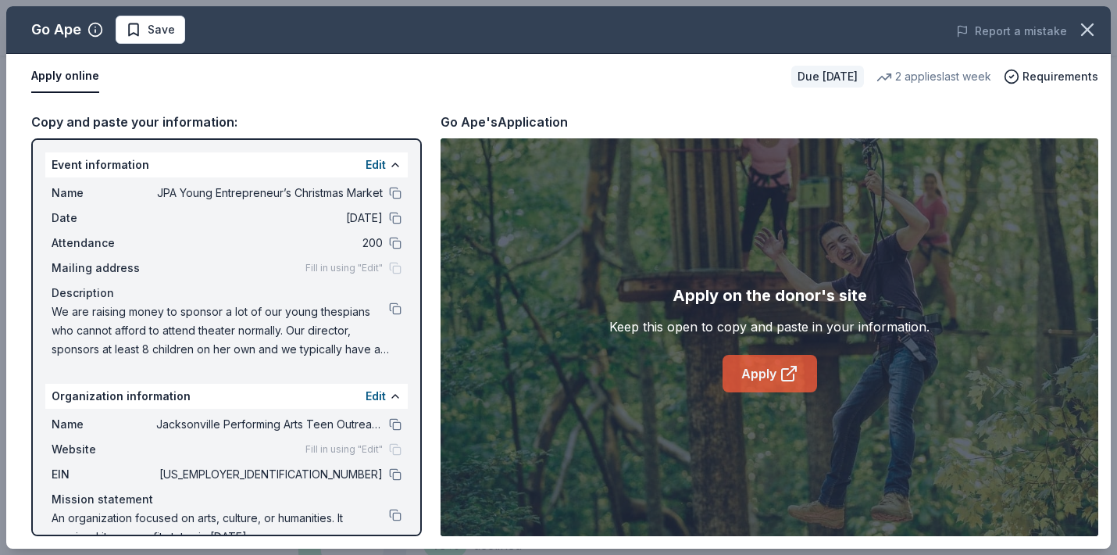
click at [776, 376] on link "Apply" at bounding box center [770, 374] width 95 height 38
click at [395, 475] on button at bounding box center [395, 474] width 13 height 13
click at [783, 379] on icon at bounding box center [789, 373] width 19 height 19
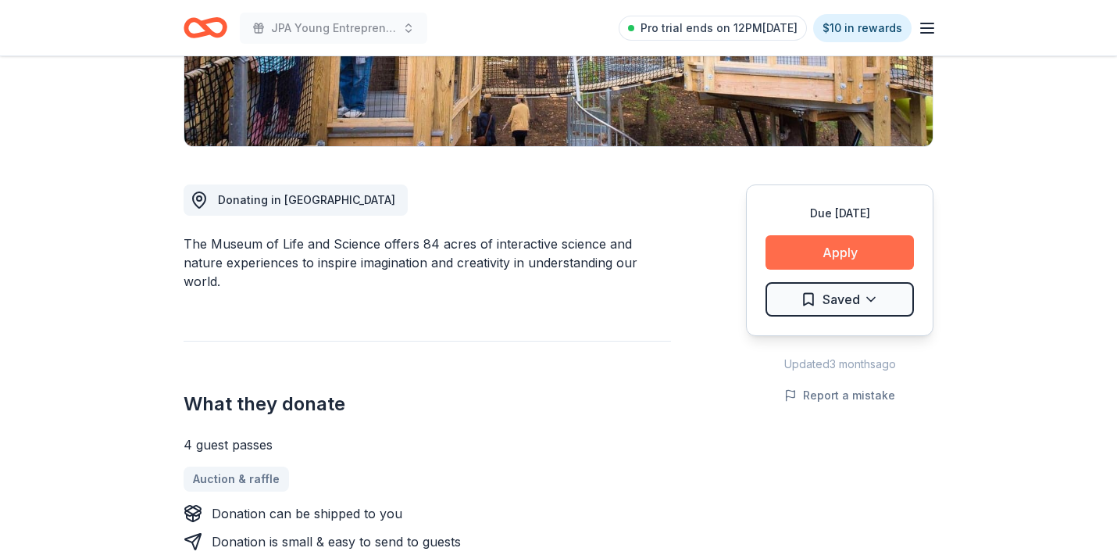
scroll to position [330, 0]
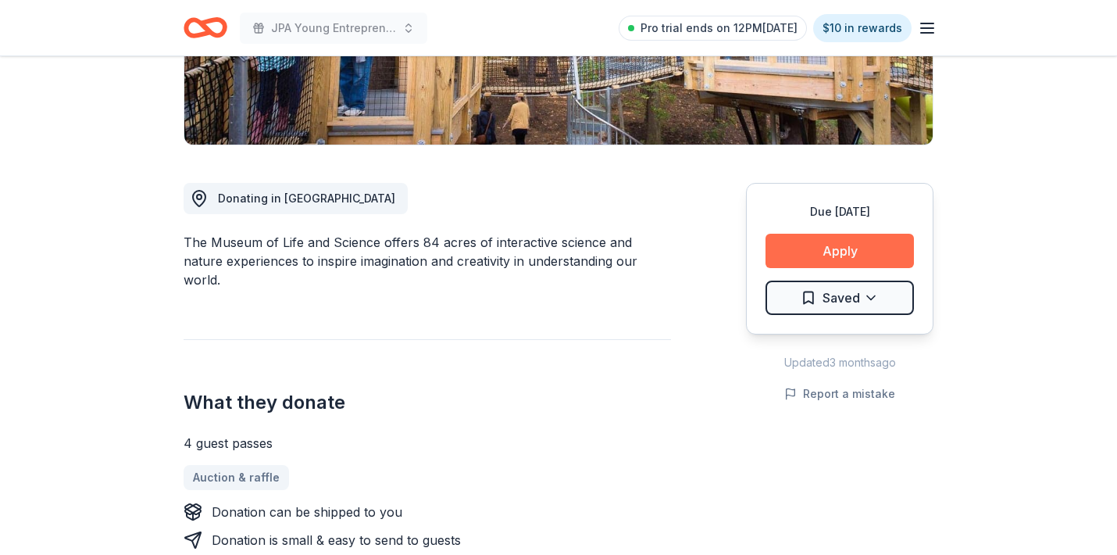
click at [845, 245] on button "Apply" at bounding box center [840, 251] width 148 height 34
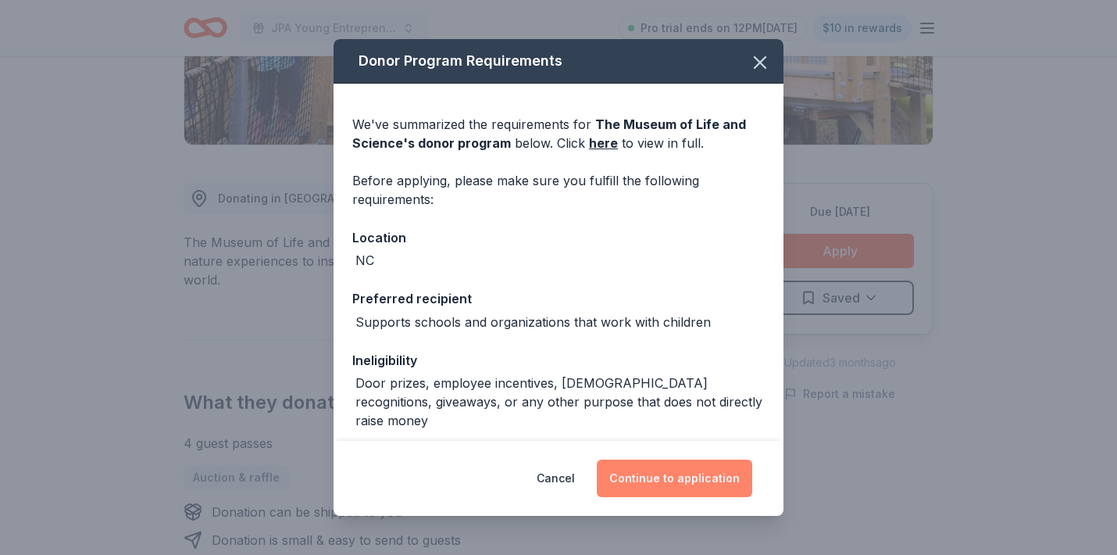
click at [699, 479] on button "Continue to application" at bounding box center [674, 478] width 155 height 38
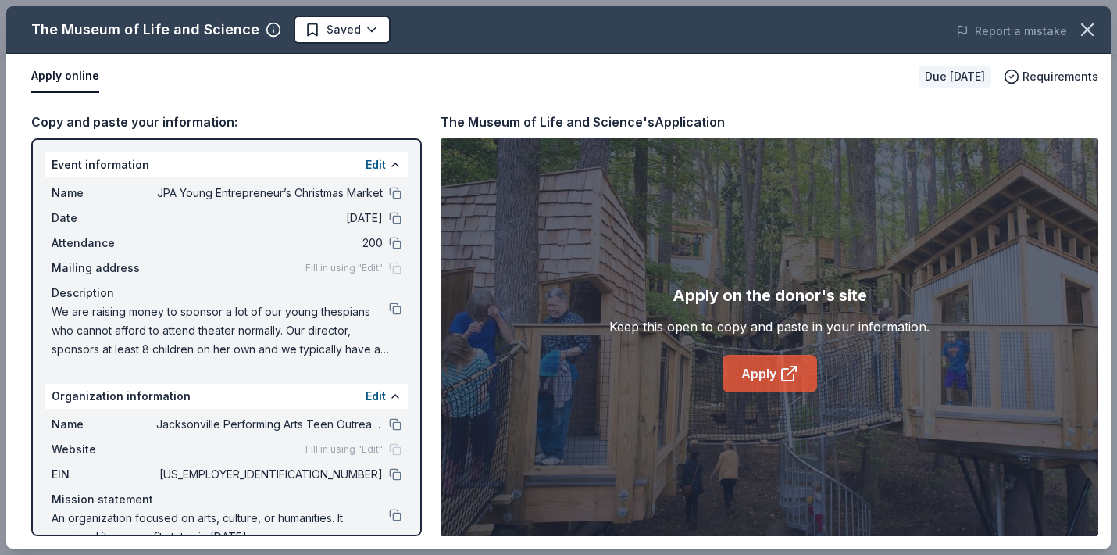
click at [773, 384] on link "Apply" at bounding box center [770, 374] width 95 height 38
click at [393, 470] on button at bounding box center [395, 474] width 13 height 13
click at [395, 310] on button at bounding box center [395, 308] width 13 height 13
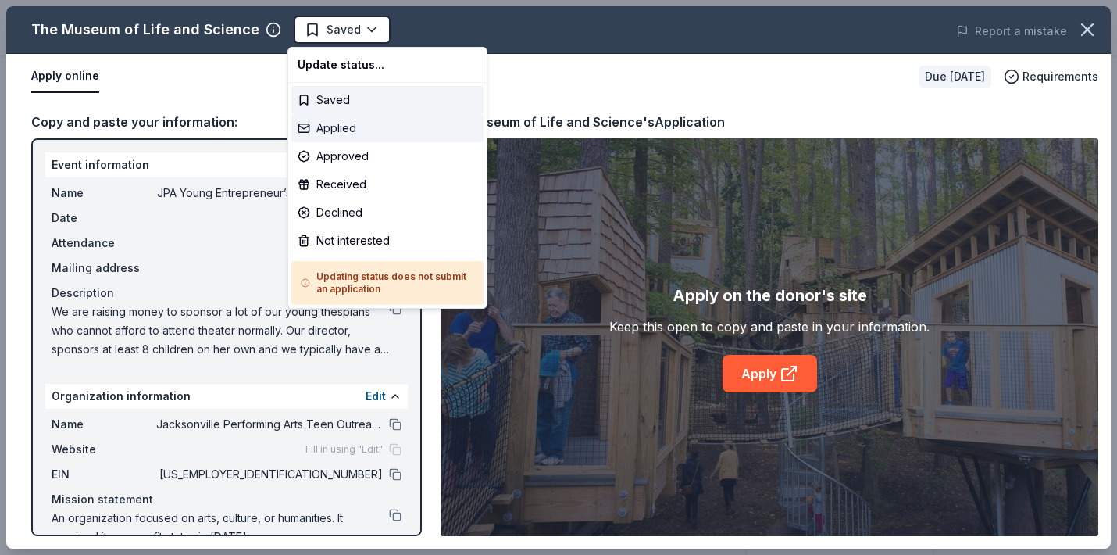
click at [341, 128] on div "Applied" at bounding box center [387, 128] width 192 height 28
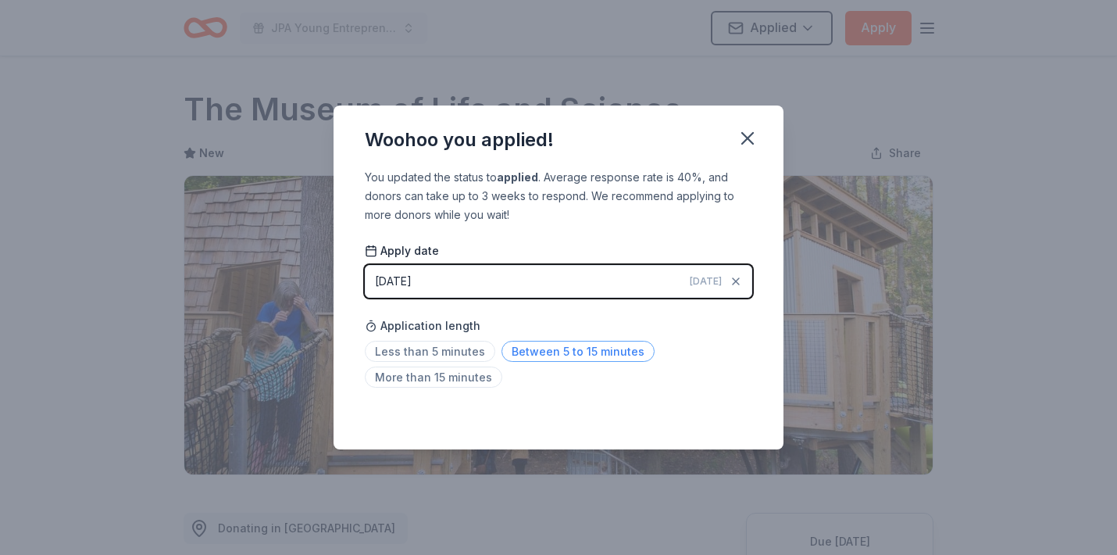
click at [604, 352] on span "Between 5 to 15 minutes" at bounding box center [578, 351] width 153 height 21
click at [748, 140] on icon "button" at bounding box center [747, 138] width 11 height 11
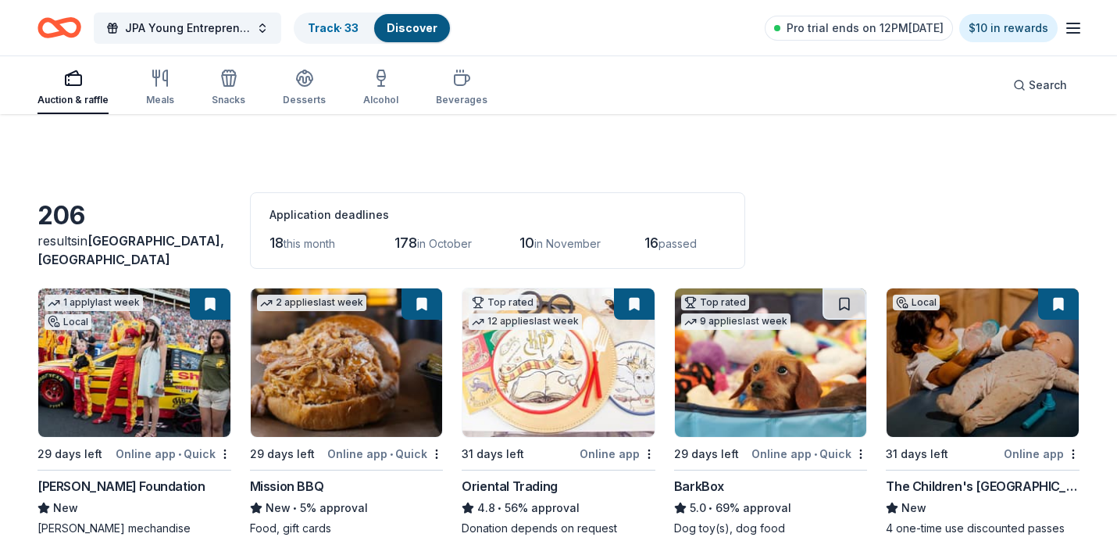
scroll to position [132, 0]
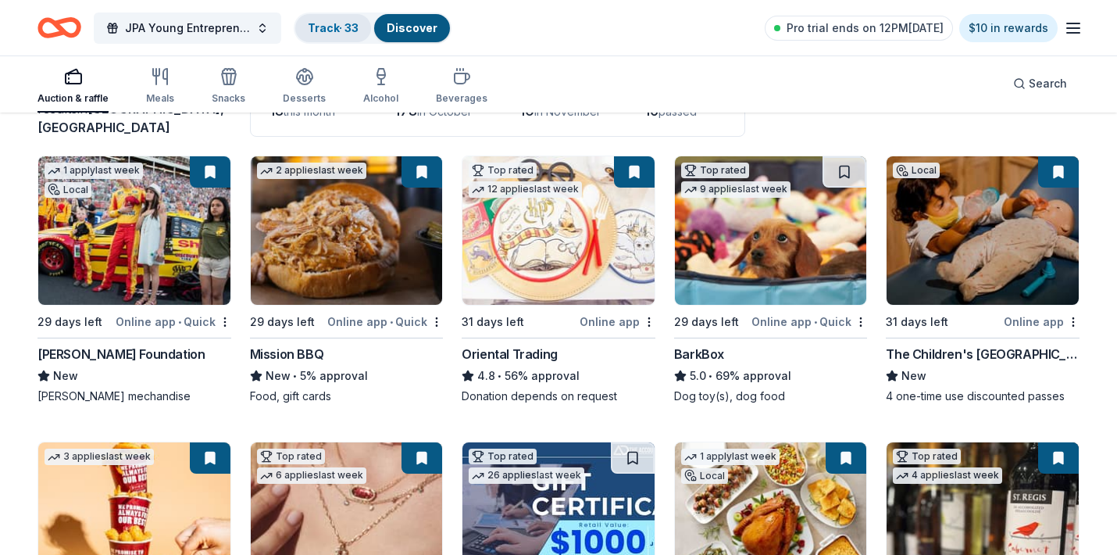
click at [327, 23] on link "Track · 33" at bounding box center [333, 27] width 51 height 13
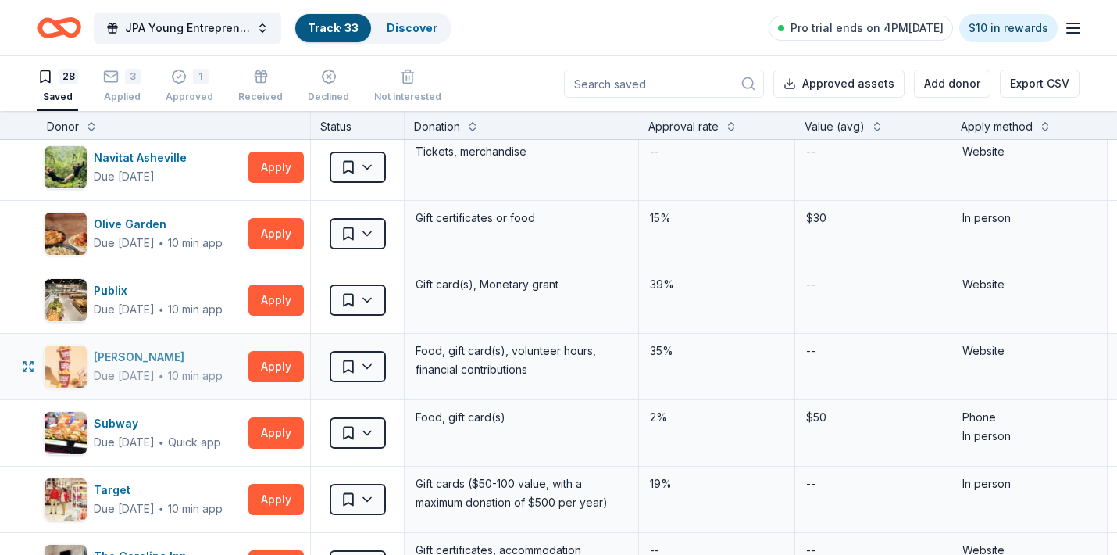
scroll to position [1142, 0]
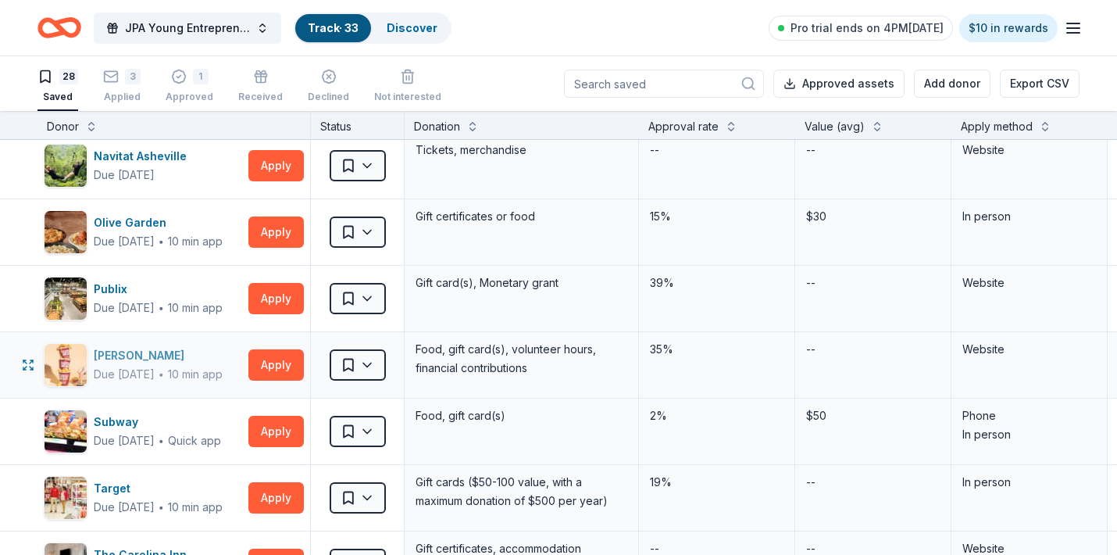
click at [120, 356] on div "[PERSON_NAME]" at bounding box center [158, 355] width 129 height 19
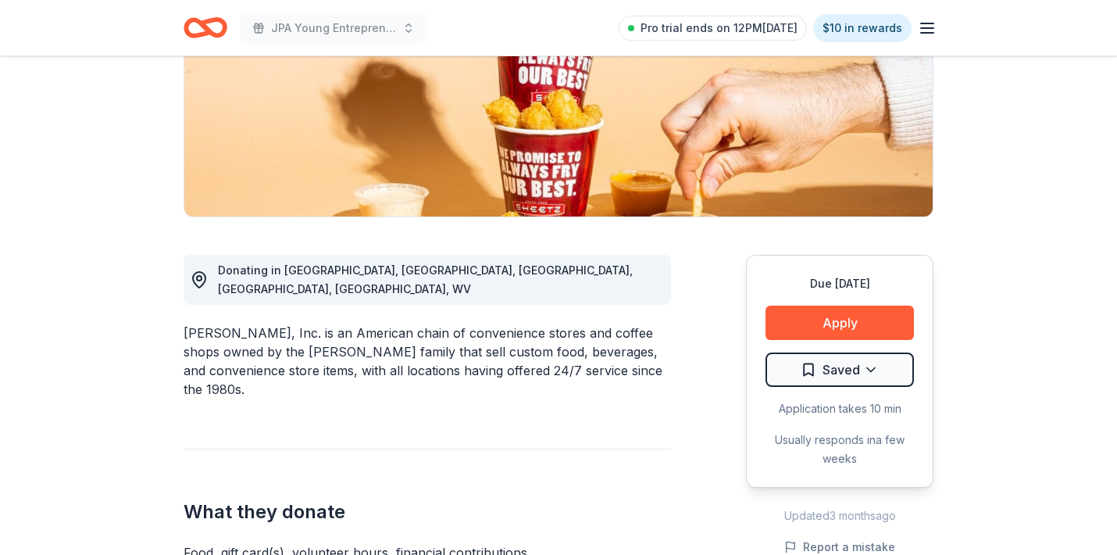
scroll to position [260, 0]
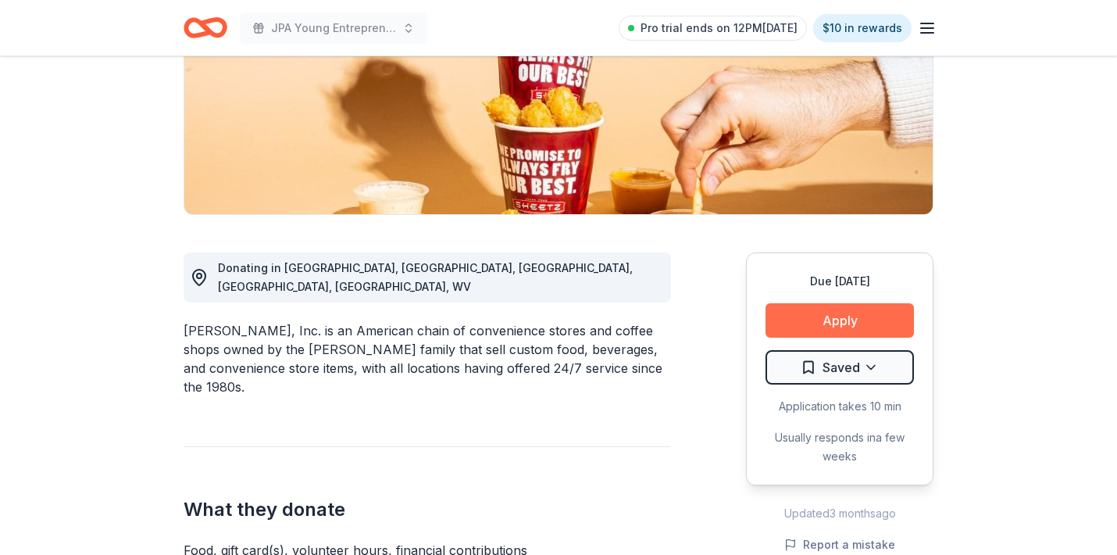
click at [848, 318] on button "Apply" at bounding box center [840, 320] width 148 height 34
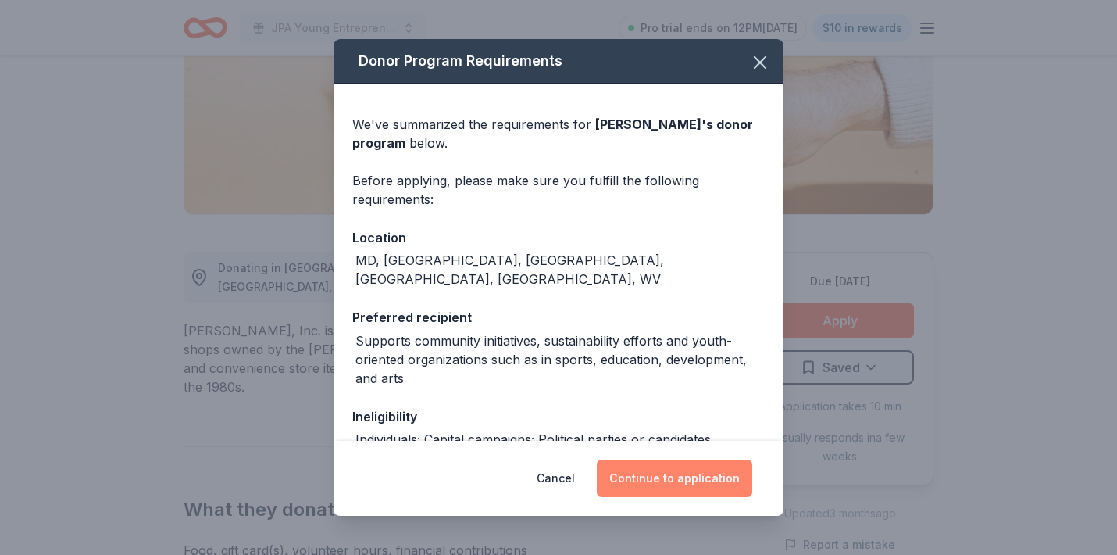
click at [707, 472] on button "Continue to application" at bounding box center [674, 478] width 155 height 38
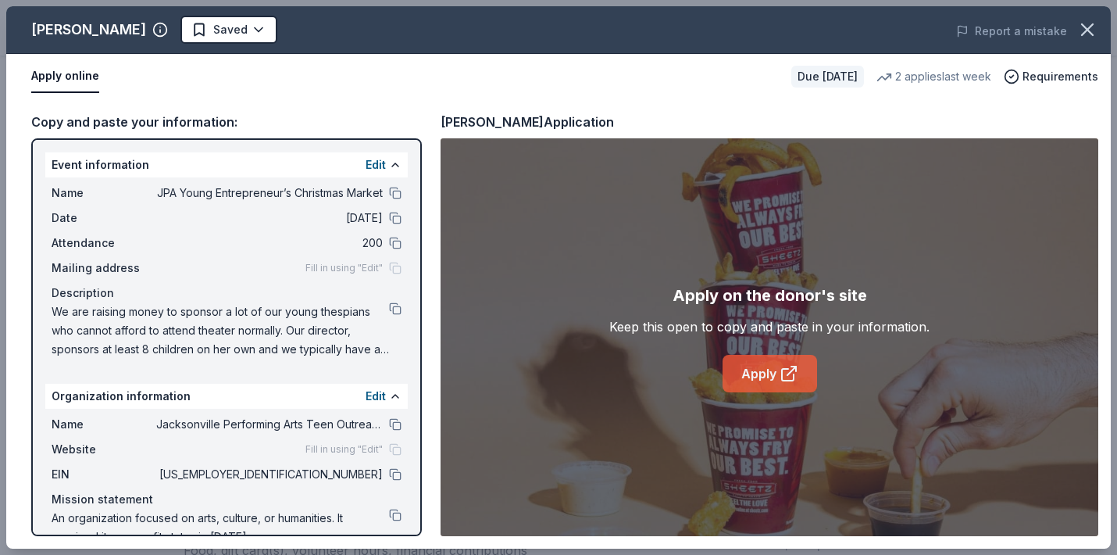
click at [771, 370] on link "Apply" at bounding box center [770, 374] width 95 height 38
click at [263, 328] on span "We are raising money to sponsor a lot of our young thespians who cannot afford …" at bounding box center [221, 330] width 338 height 56
click at [395, 309] on button at bounding box center [395, 308] width 13 height 13
